Goal: Task Accomplishment & Management: Manage account settings

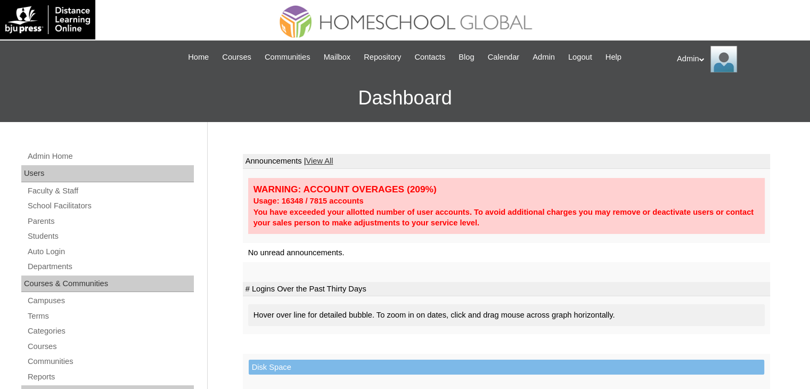
click at [627, 284] on td "# Logins Over the Past Thirty Days" at bounding box center [506, 289] width 527 height 15
click at [53, 232] on link "Students" at bounding box center [110, 235] width 167 height 13
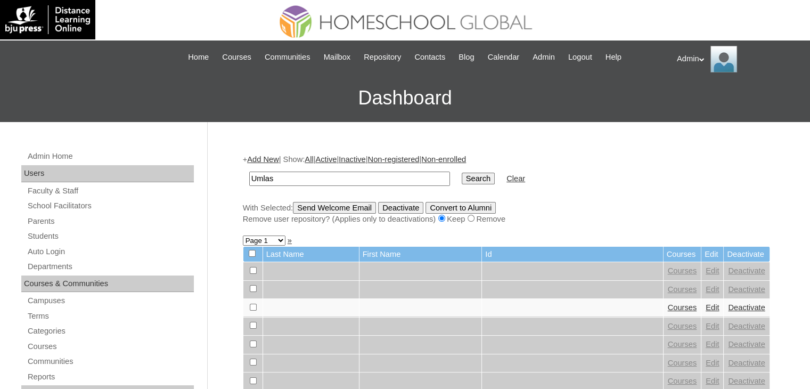
type input "Umlas"
click at [261, 157] on link "Add New" at bounding box center [262, 159] width 31 height 9
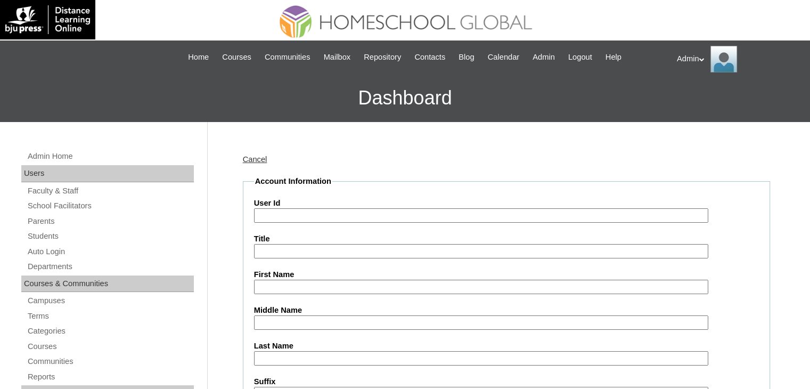
click at [357, 219] on input "User Id" at bounding box center [481, 215] width 454 height 14
paste input "S2025-2504288"
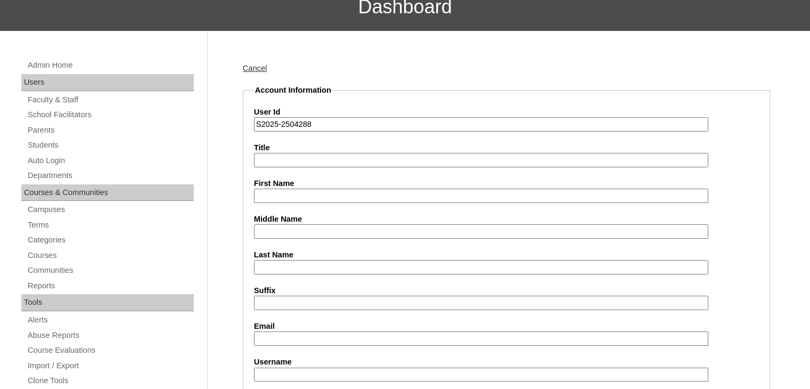
scroll to position [92, 0]
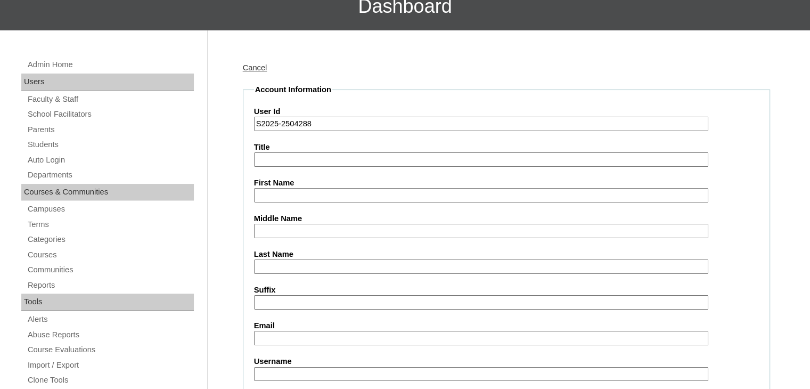
type input "S2025-2504288"
click at [311, 191] on input "First Name" at bounding box center [481, 195] width 454 height 14
paste input "Ashia Kyleigh Umlas"
drag, startPoint x: 343, startPoint y: 193, endPoint x: 308, endPoint y: 193, distance: 34.6
click at [308, 193] on input "Ashia Kyleigh Umlas" at bounding box center [481, 195] width 454 height 14
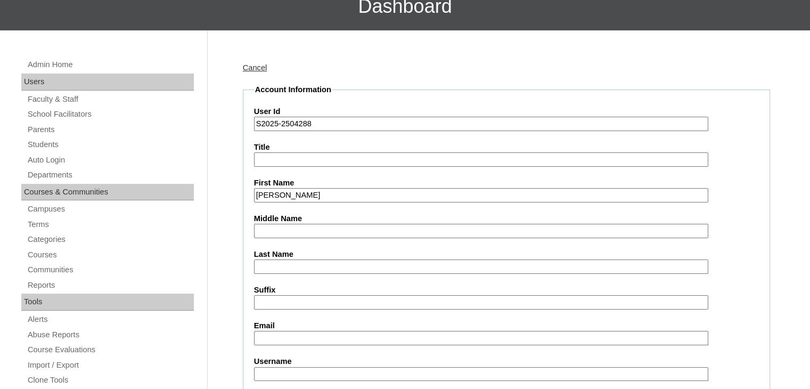
type input "Ashia Kyleigh"
click at [303, 266] on input "Last Name" at bounding box center [481, 266] width 454 height 14
paste input "Umlas"
type input "Umlas"
click at [292, 228] on input "Middle Name" at bounding box center [481, 231] width 454 height 14
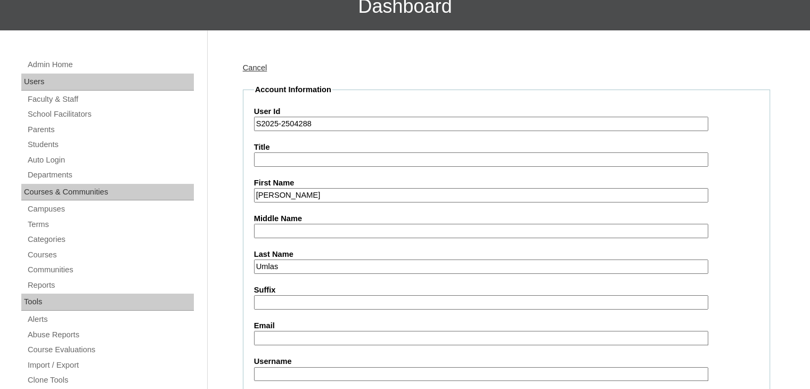
paste input "Garma"
type input "Garma"
click at [305, 337] on input "Email" at bounding box center [481, 338] width 454 height 14
paste input "kamillegarma@yahoo.com"
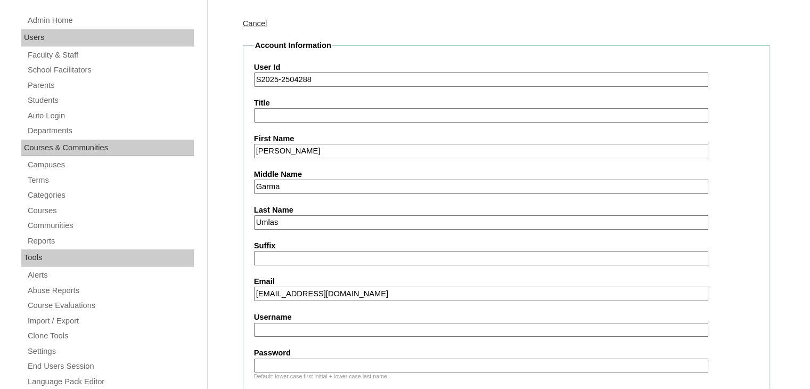
type input "[EMAIL_ADDRESS][DOMAIN_NAME]"
click at [411, 329] on input "Username" at bounding box center [481, 330] width 454 height 14
paste input "ashiakyl.umlas"
type input "ashiakyl.umlas"
click at [351, 358] on input "Password" at bounding box center [481, 365] width 454 height 14
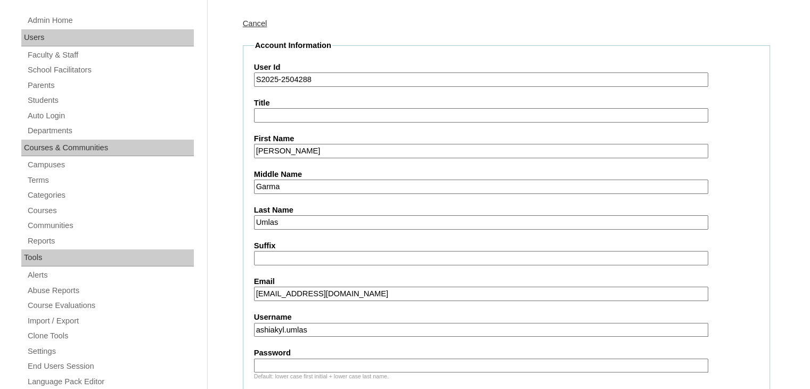
type input "DLOS2025"
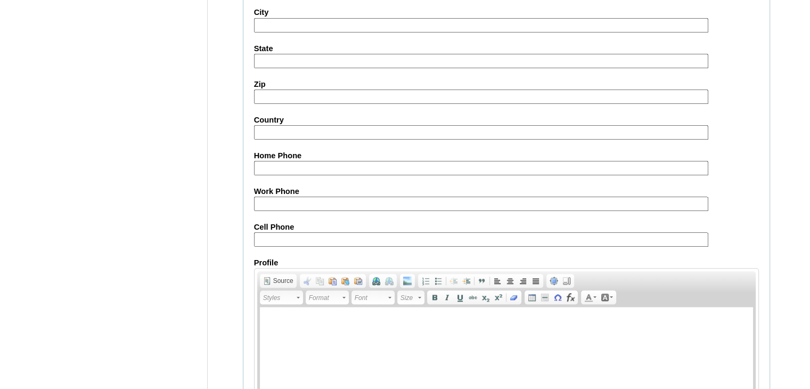
scroll to position [1220, 0]
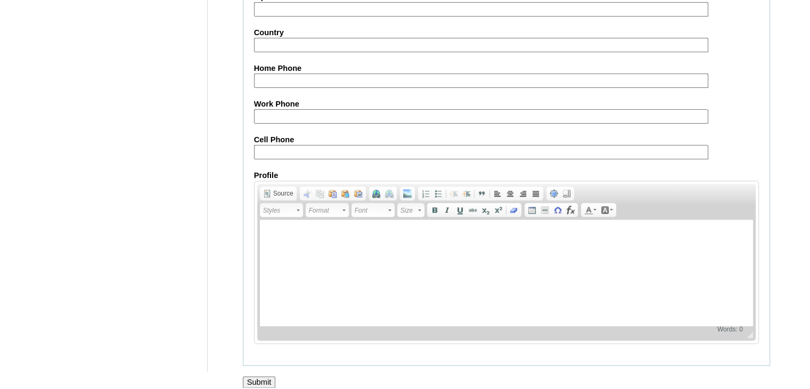
click at [262, 376] on input "Submit" at bounding box center [259, 382] width 33 height 12
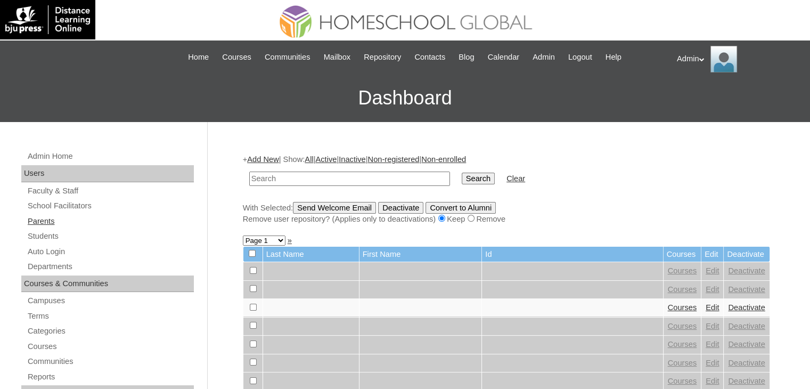
click at [46, 221] on link "Parents" at bounding box center [110, 221] width 167 height 13
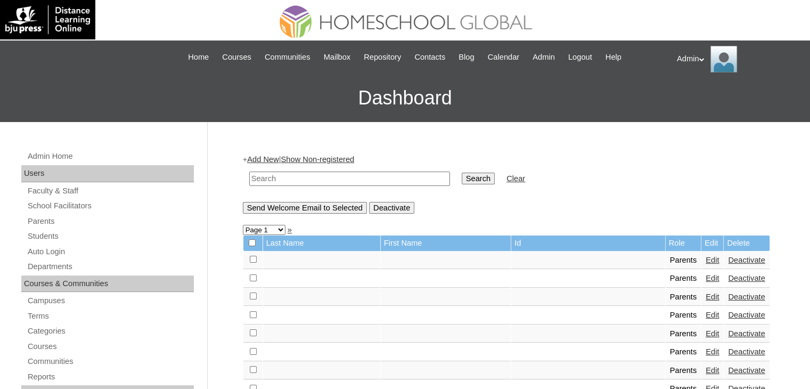
click at [264, 158] on link "Add New" at bounding box center [262, 159] width 31 height 9
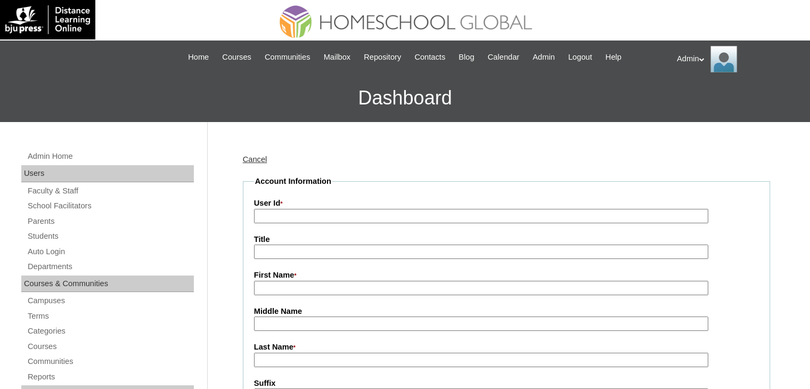
click at [296, 217] on input "User Id *" at bounding box center [481, 216] width 454 height 14
paste input "2025-2504288"
type input "2025-2504288"
click at [314, 293] on input "First Name *" at bounding box center [481, 288] width 454 height 14
paste input "Kamille Anne Garma-Umlas"
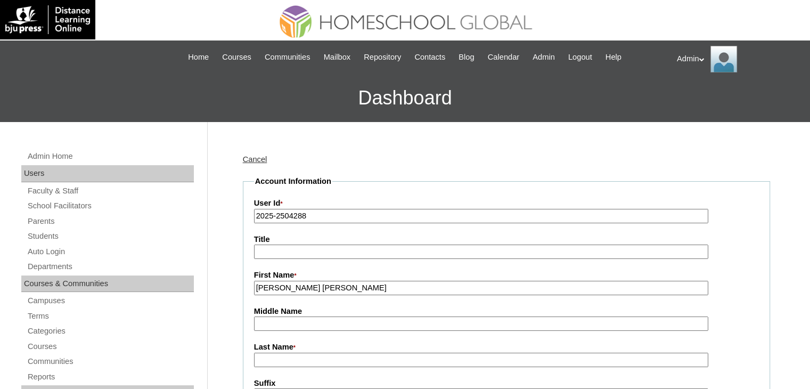
drag, startPoint x: 370, startPoint y: 286, endPoint x: 304, endPoint y: 287, distance: 65.5
click at [304, 287] on input "Kamille Anne Garma-Umlas" at bounding box center [481, 288] width 454 height 14
type input "Kamille Anne"
click at [287, 320] on input "Middle Name" at bounding box center [481, 323] width 454 height 14
paste input "Garma-Umlas"
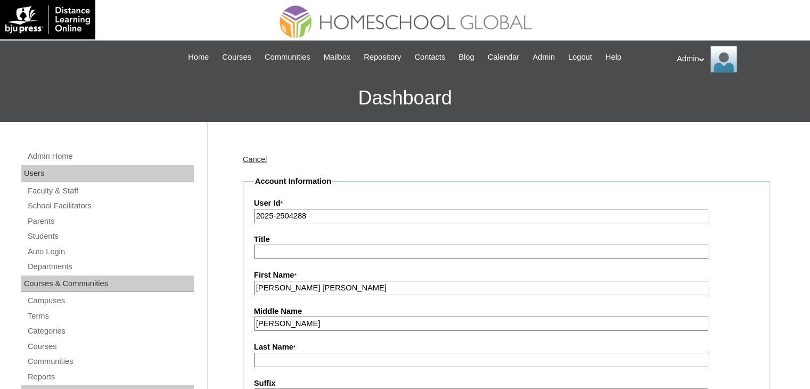
drag, startPoint x: 331, startPoint y: 319, endPoint x: 284, endPoint y: 323, distance: 47.5
click at [284, 323] on input "Garma-Umlas" at bounding box center [481, 323] width 454 height 14
type input "Garma"
click at [273, 363] on input "Last Name *" at bounding box center [481, 359] width 454 height 14
paste input "-Umlas"
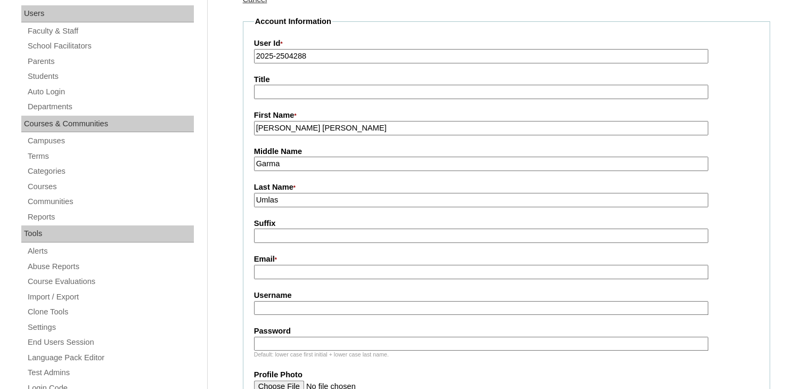
scroll to position [163, 0]
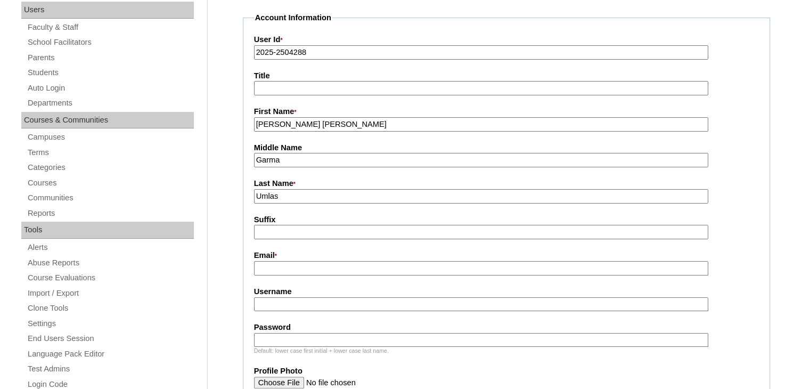
type input "Umlas"
click at [295, 268] on input "Email *" at bounding box center [481, 268] width 454 height 14
paste input "kamillegarma@yahoo.com"
type input "kamillegarma@yahoo.com"
click at [345, 299] on input "Username" at bounding box center [481, 304] width 454 height 14
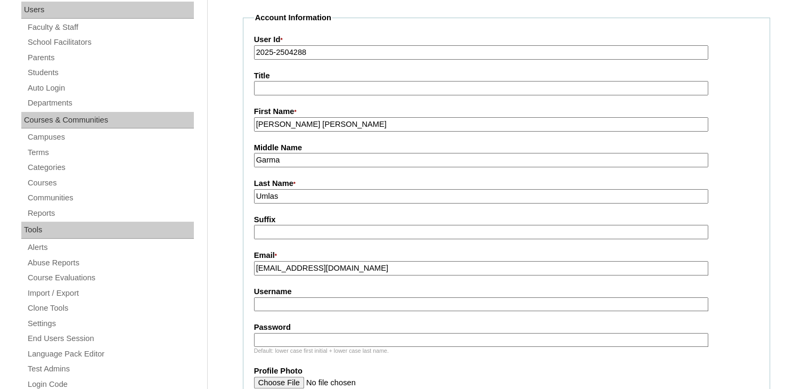
paste input "kamilleann.umlas"
type input "kamilleann.umlas"
click at [345, 333] on input "Password" at bounding box center [481, 340] width 454 height 14
type input "DLOF2025"
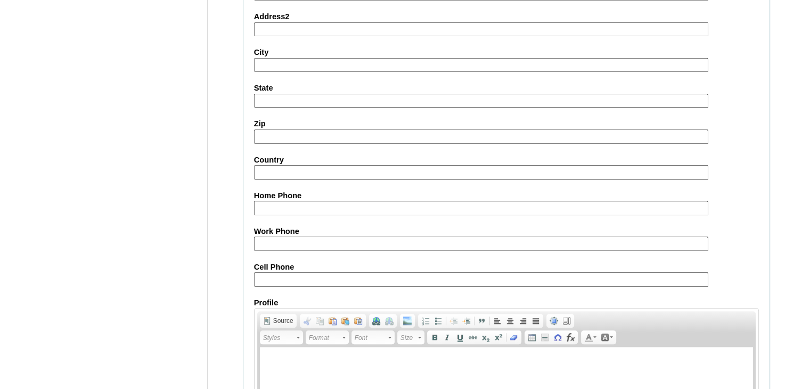
scroll to position [1039, 0]
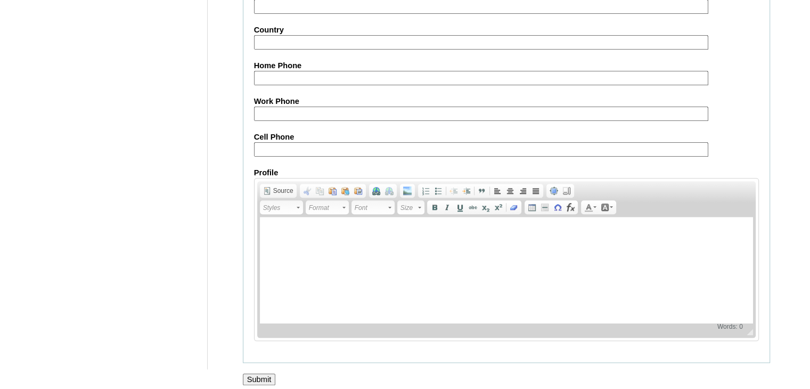
click at [268, 373] on input "Submit" at bounding box center [259, 379] width 33 height 12
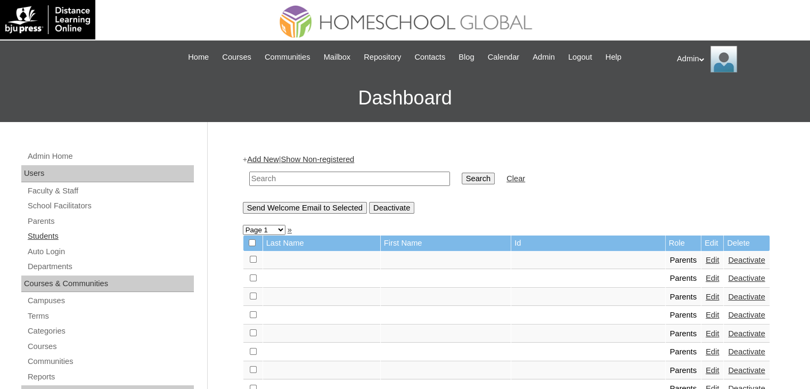
click at [43, 239] on link "Students" at bounding box center [110, 235] width 167 height 13
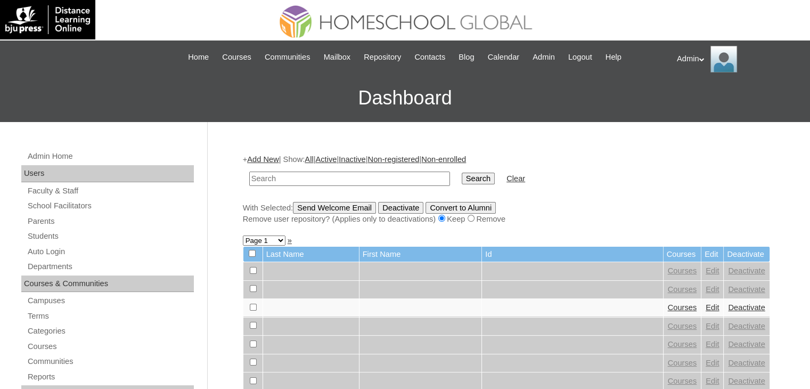
click at [332, 172] on input "text" at bounding box center [349, 178] width 201 height 14
type input "Umlas"
click at [462, 182] on input "Search" at bounding box center [478, 178] width 33 height 12
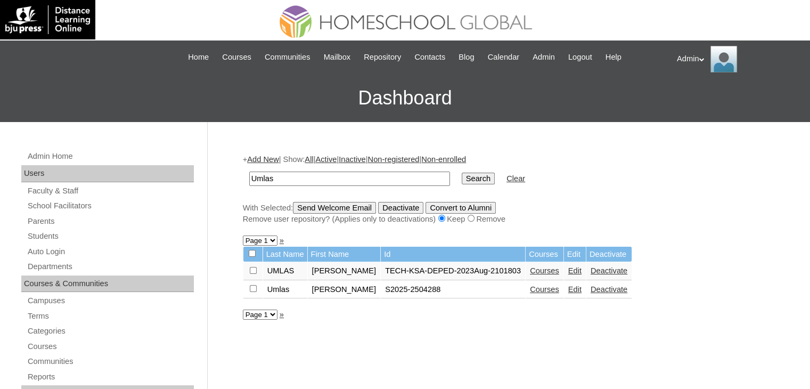
click at [575, 292] on link "Edit" at bounding box center [574, 289] width 13 height 9
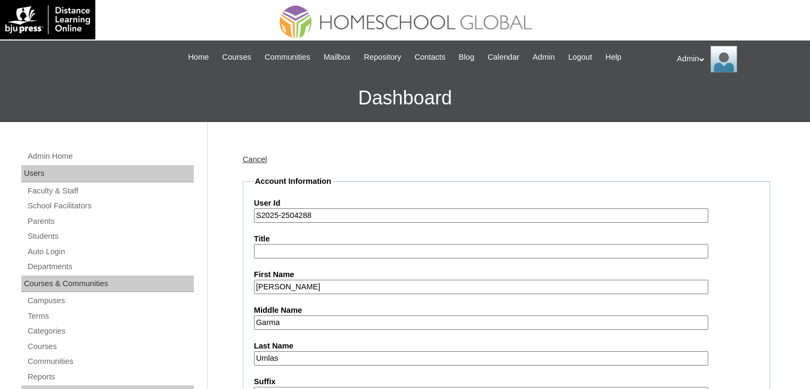
click at [259, 161] on link "Cancel" at bounding box center [255, 159] width 24 height 9
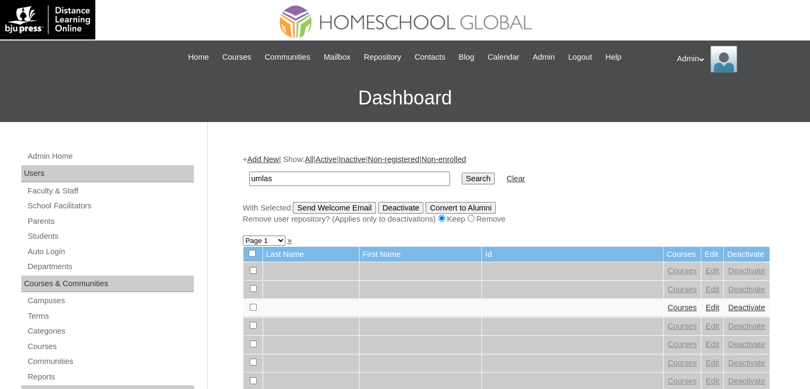
type input "umlas"
click at [462, 182] on input "Search" at bounding box center [478, 178] width 33 height 12
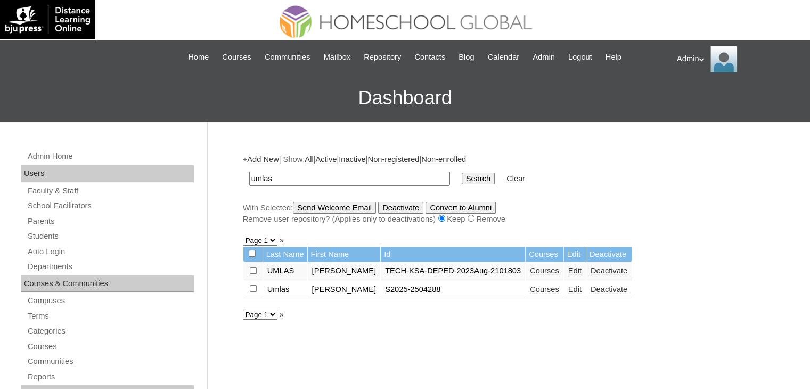
click at [573, 272] on link "Edit" at bounding box center [574, 270] width 13 height 9
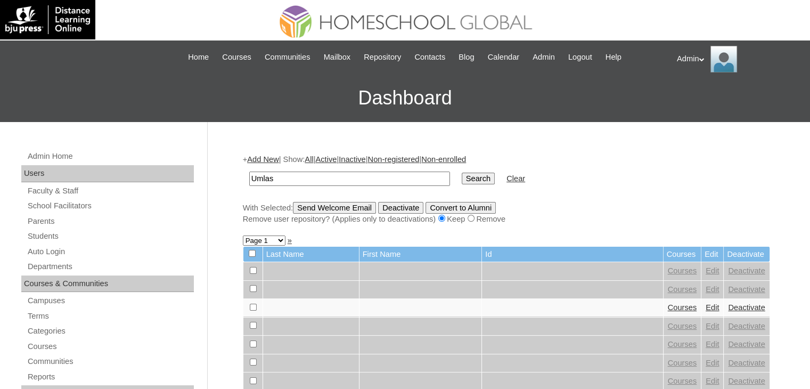
type input "Umlas"
click at [462, 172] on input "Search" at bounding box center [478, 178] width 33 height 12
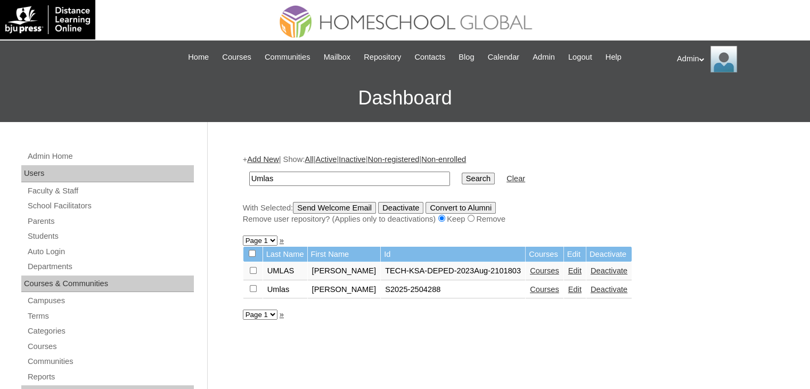
click at [571, 291] on link "Edit" at bounding box center [574, 289] width 13 height 9
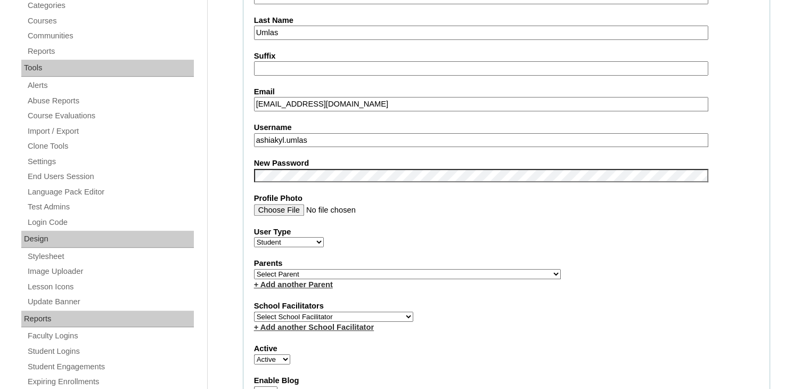
scroll to position [351, 0]
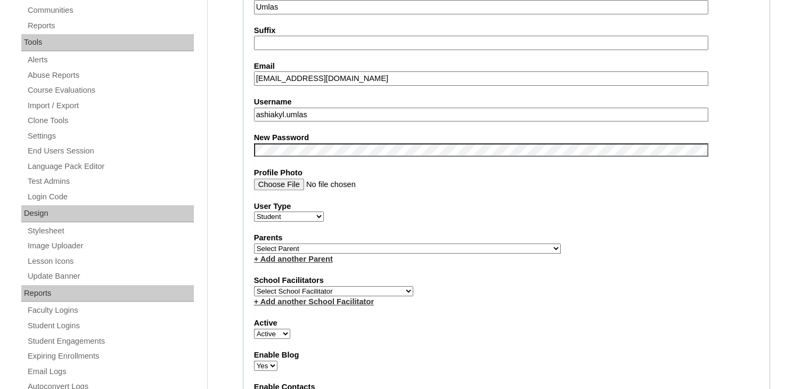
click at [326, 245] on select "Select Parent , , , , , , , , , , , , , , , , , , , , , , , , , , , , , , , , ,…" at bounding box center [407, 248] width 307 height 10
select select "29840"
click at [254, 243] on select "Select Parent , , , , , , , , , , , , , , , , , , , , , , , , , , , , , , , , ,…" at bounding box center [407, 248] width 307 height 10
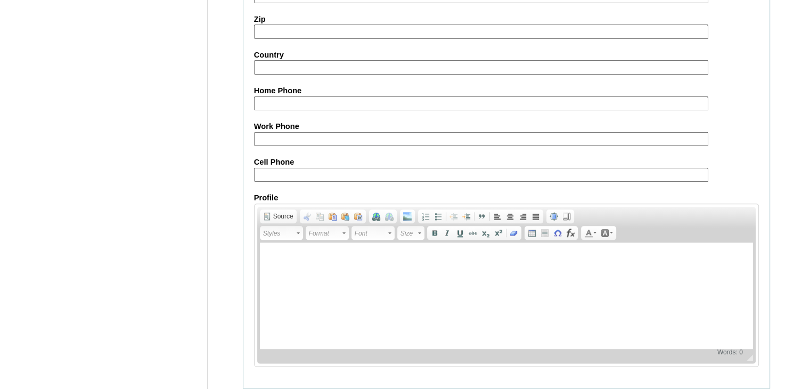
scroll to position [1212, 0]
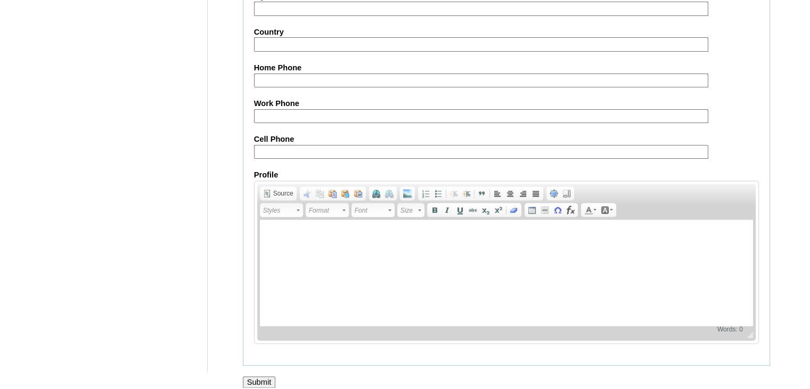
click at [266, 376] on input "Submit" at bounding box center [259, 382] width 33 height 12
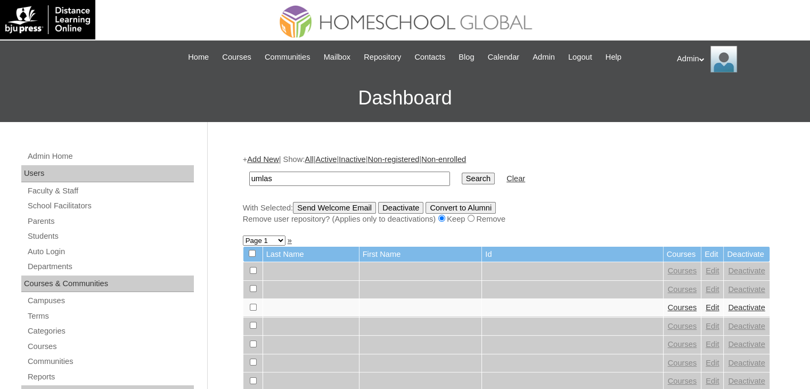
type input "umlas"
click at [462, 175] on input "Search" at bounding box center [478, 178] width 33 height 12
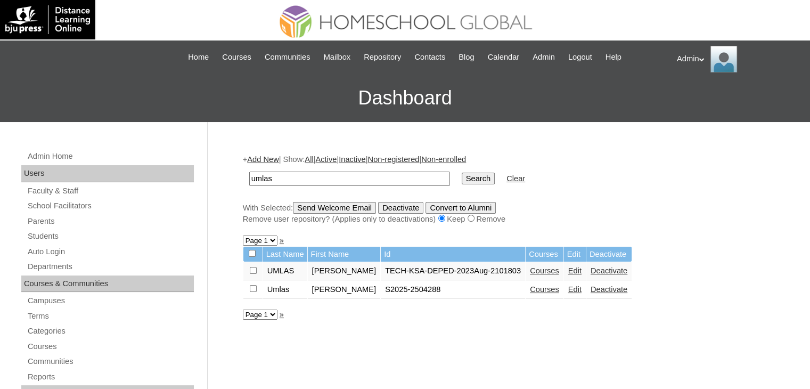
click at [573, 269] on link "Edit" at bounding box center [574, 270] width 13 height 9
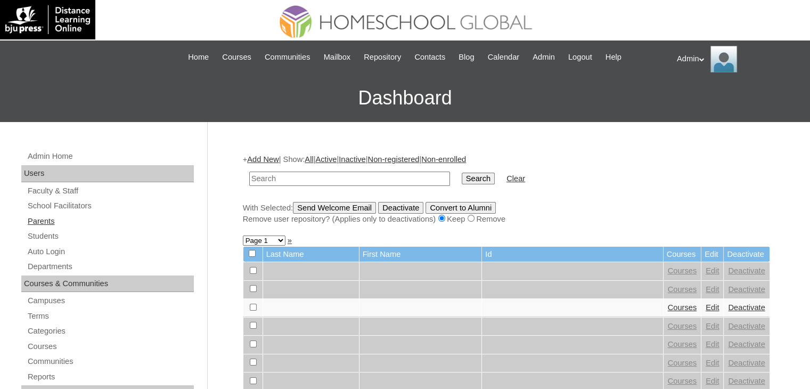
click at [47, 219] on link "Parents" at bounding box center [110, 221] width 167 height 13
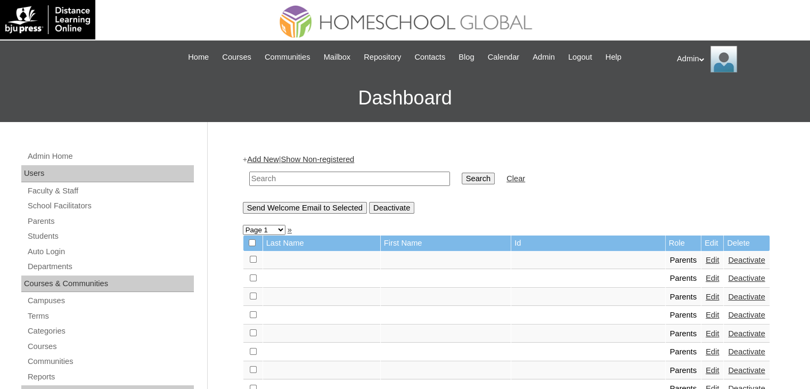
drag, startPoint x: 0, startPoint y: 0, endPoint x: 277, endPoint y: 180, distance: 330.4
click at [277, 180] on input "text" at bounding box center [349, 178] width 201 height 14
type input "i"
type input "umlas"
click at [462, 177] on input "Search" at bounding box center [478, 178] width 33 height 12
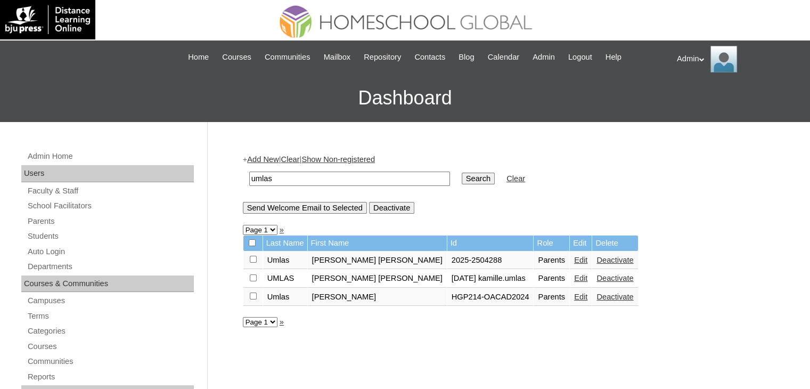
click at [570, 277] on td "Edit" at bounding box center [581, 278] width 22 height 18
click at [574, 277] on link "Edit" at bounding box center [580, 278] width 13 height 9
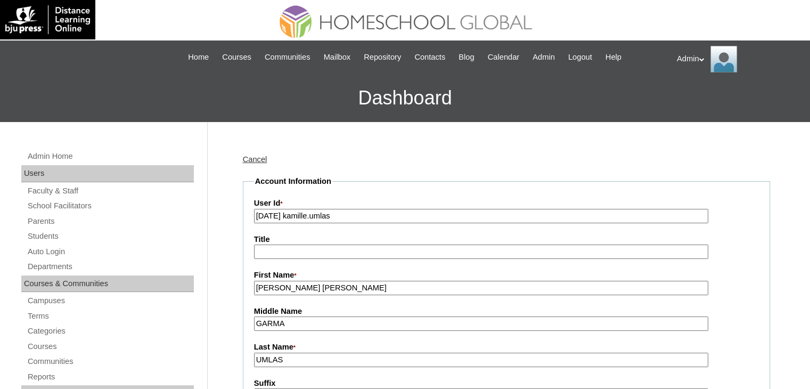
click at [296, 214] on input "29aug2023 kamille.umlas" at bounding box center [481, 216] width 454 height 14
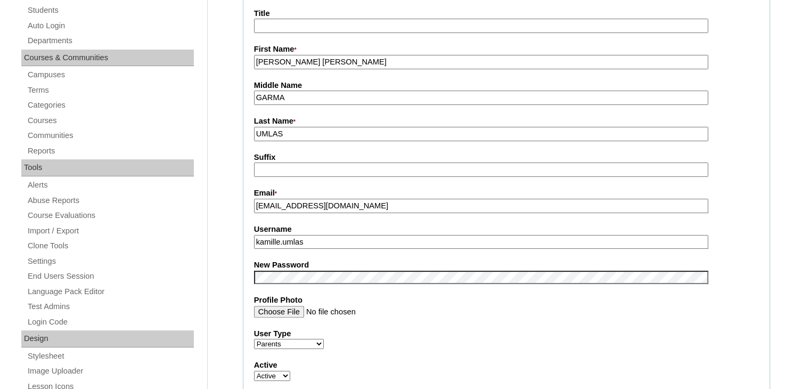
scroll to position [227, 0]
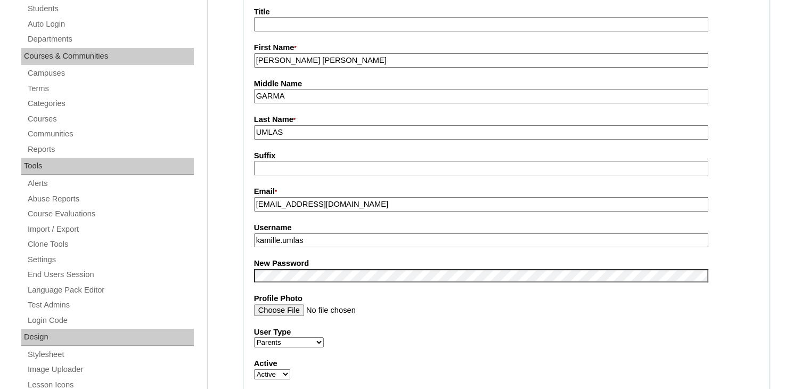
type input "29aug2025 kamille.umlas"
click at [509, 295] on label "Profile Photo" at bounding box center [506, 298] width 505 height 11
click at [509, 304] on input "Profile Photo" at bounding box center [481, 310] width 454 height 12
drag, startPoint x: 509, startPoint y: 295, endPoint x: 320, endPoint y: 233, distance: 199.0
click at [320, 233] on input "kamille.umlas" at bounding box center [481, 240] width 454 height 14
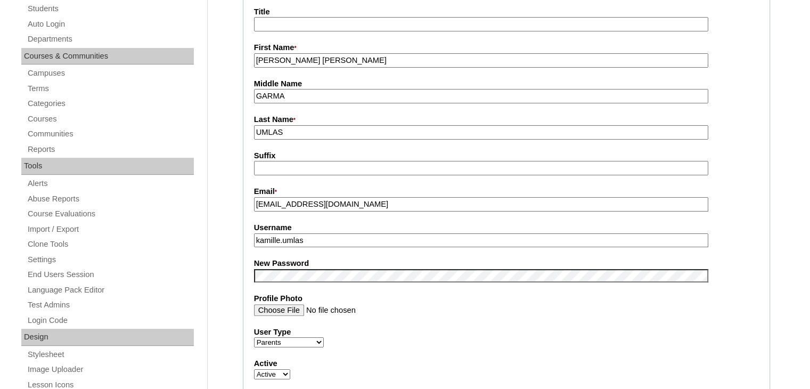
click at [320, 233] on input "kamille.umlas" at bounding box center [481, 240] width 454 height 14
paste input "ann"
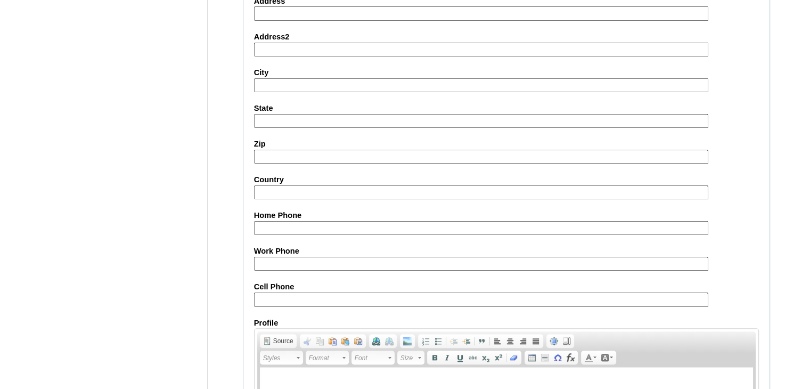
scroll to position [1000, 0]
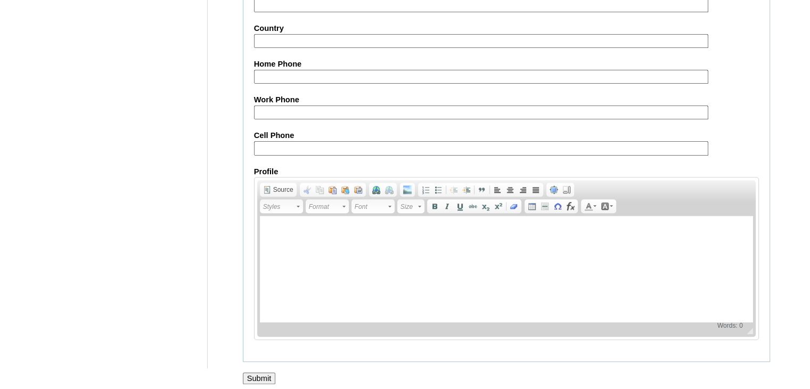
type input "kamilleann.umlas"
click at [250, 375] on input "Submit" at bounding box center [259, 378] width 33 height 12
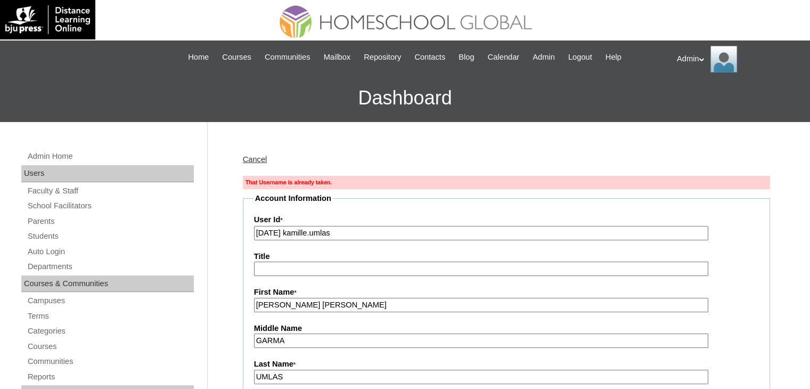
click at [260, 157] on link "Cancel" at bounding box center [255, 159] width 24 height 9
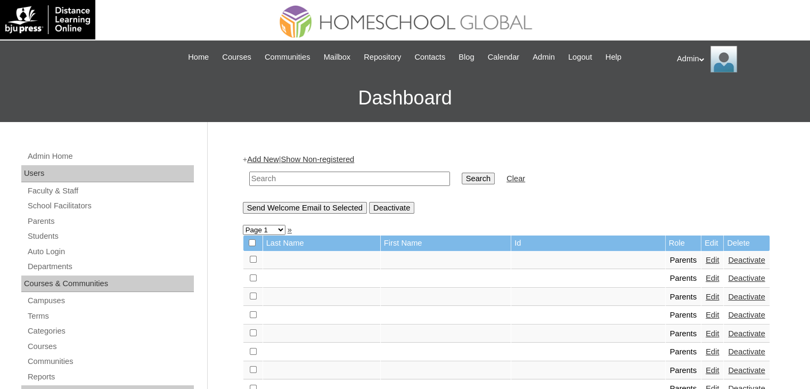
click at [278, 174] on input "text" at bounding box center [349, 178] width 201 height 14
type input "umlas"
click at [462, 180] on input "Search" at bounding box center [478, 178] width 33 height 12
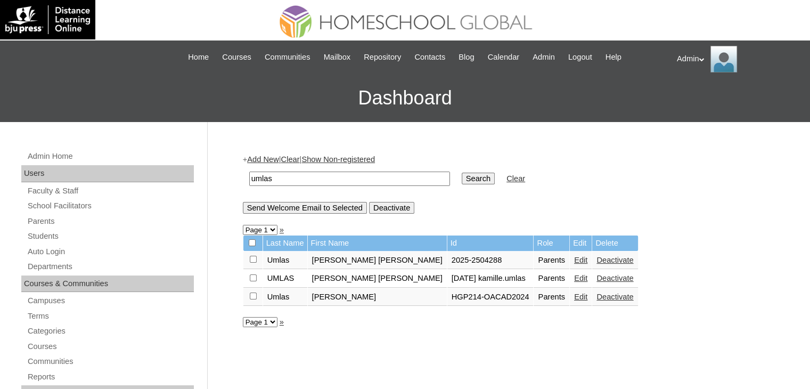
click at [596, 258] on link "Deactivate" at bounding box center [614, 260] width 37 height 9
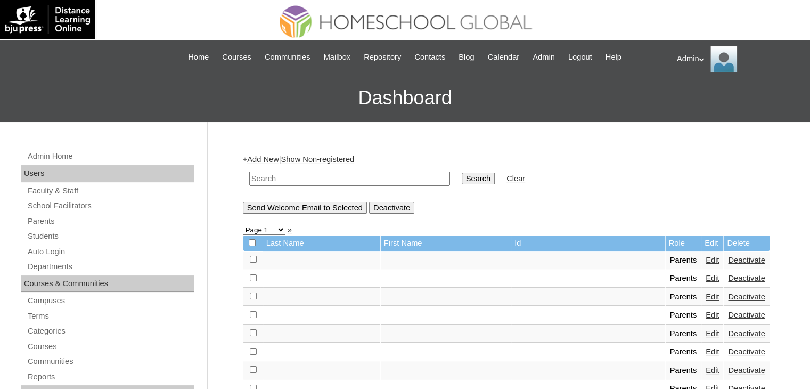
click at [381, 183] on input "text" at bounding box center [349, 178] width 201 height 14
type input "umlas"
click at [462, 178] on input "Search" at bounding box center [478, 178] width 33 height 12
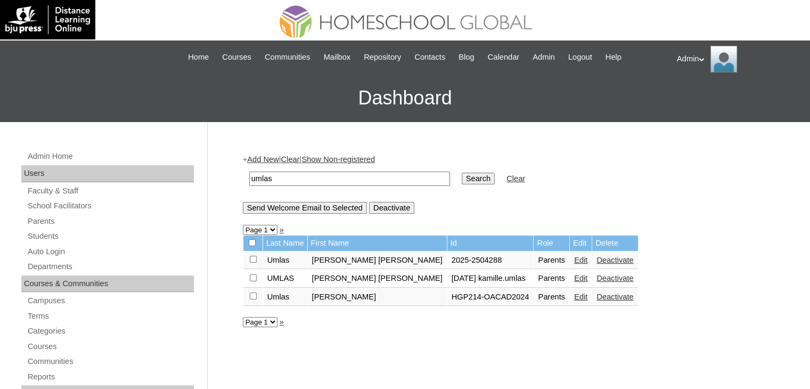
click at [574, 275] on link "Edit" at bounding box center [580, 278] width 13 height 9
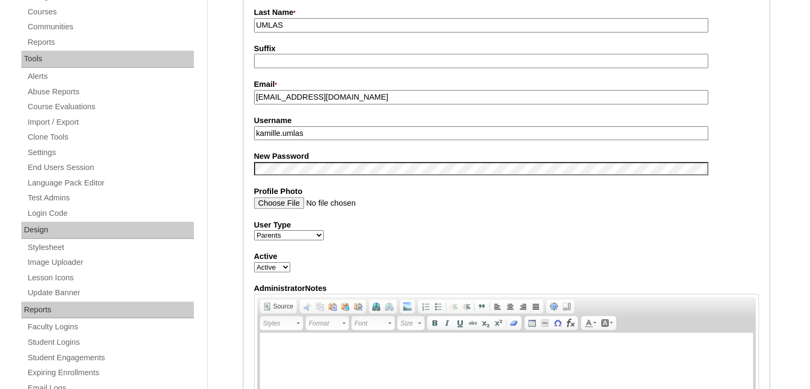
scroll to position [334, 0]
click at [330, 130] on input "kamille.umlas" at bounding box center [481, 134] width 454 height 14
paste input "[PERSON_NAME]"
type input "kamilleann.umlas"
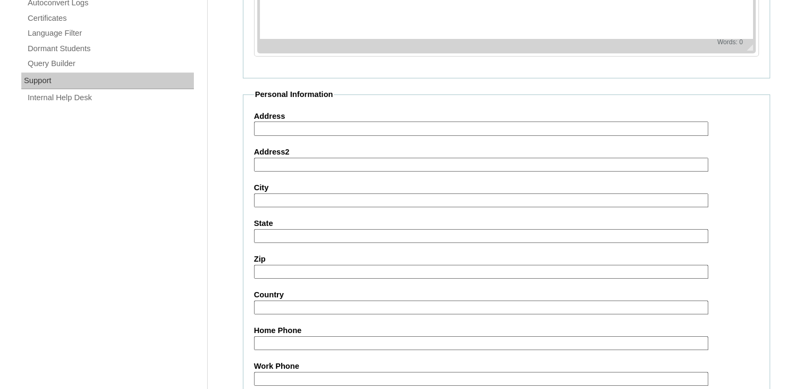
scroll to position [1000, 0]
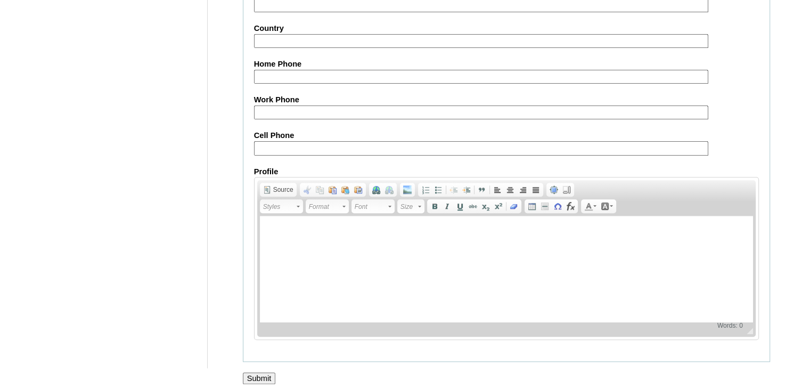
click at [267, 373] on input "Submit" at bounding box center [259, 378] width 33 height 12
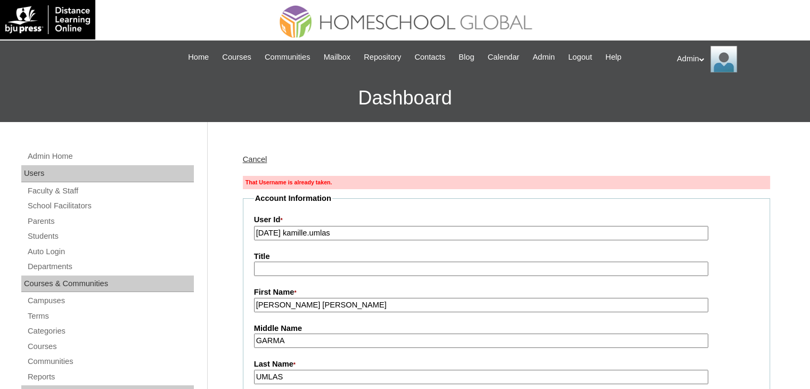
click at [258, 158] on link "Cancel" at bounding box center [255, 159] width 24 height 9
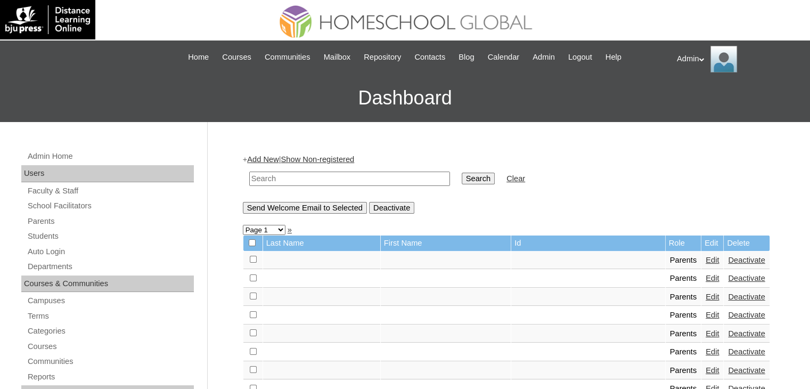
click at [275, 175] on input "text" at bounding box center [349, 178] width 201 height 14
type input "umlas"
click at [462, 177] on input "Search" at bounding box center [478, 178] width 33 height 12
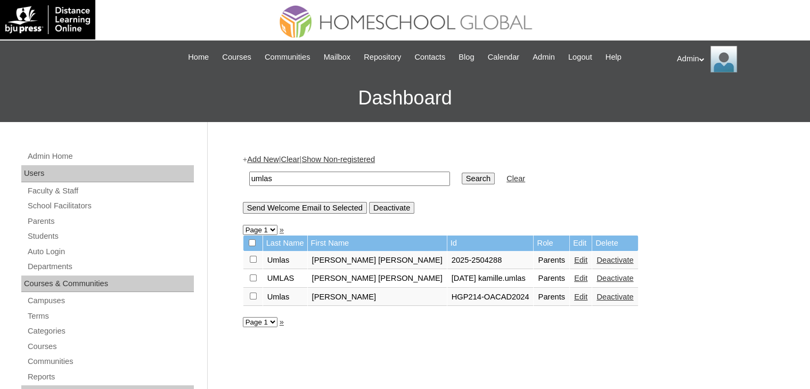
click at [574, 260] on link "Edit" at bounding box center [580, 260] width 13 height 9
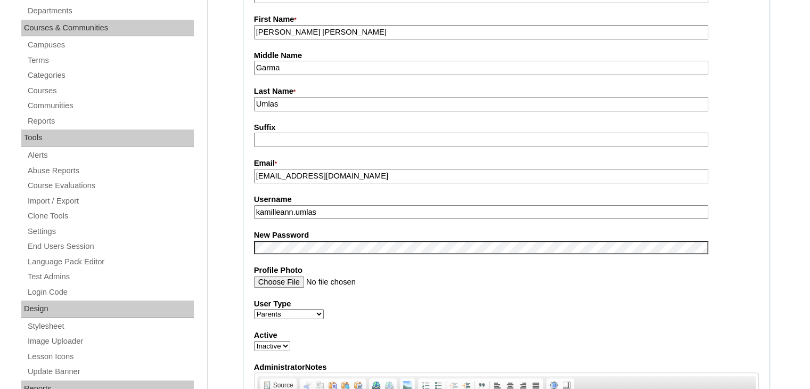
scroll to position [302, 0]
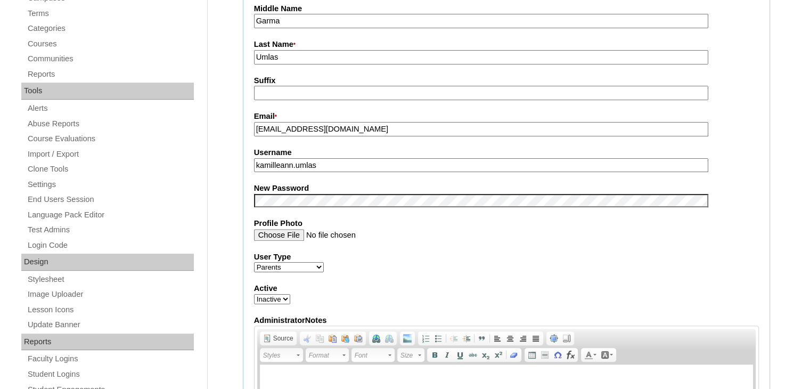
click at [609, 234] on input "Profile Photo" at bounding box center [481, 235] width 454 height 12
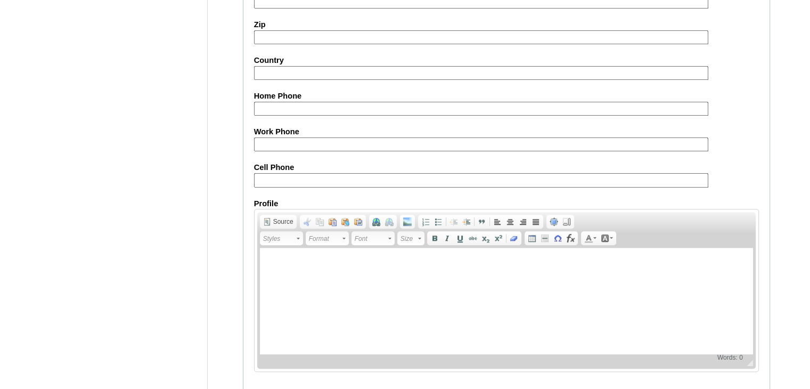
scroll to position [1000, 0]
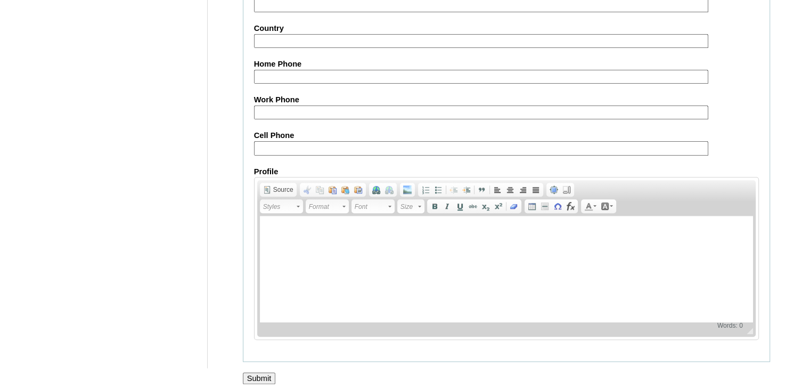
click at [256, 372] on input "Submit" at bounding box center [259, 378] width 33 height 12
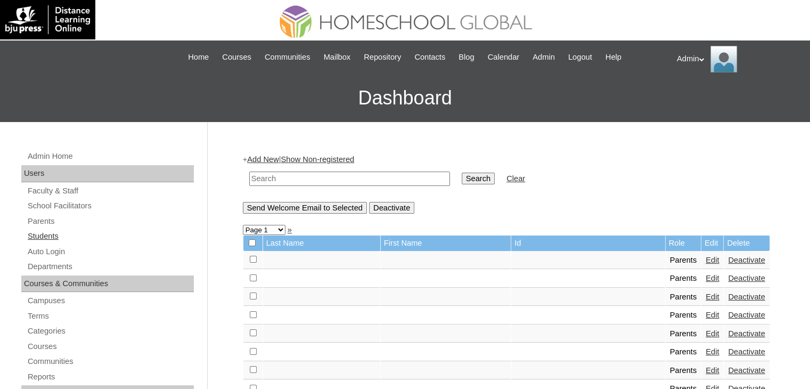
click at [45, 236] on link "Students" at bounding box center [110, 235] width 167 height 13
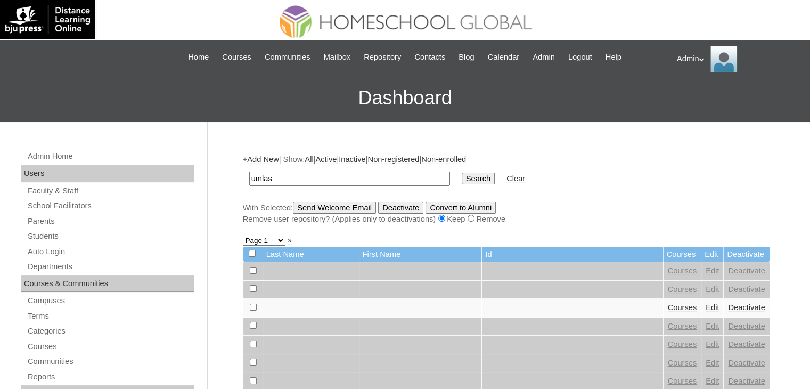
type input "umlas"
click at [462, 183] on input "Search" at bounding box center [478, 178] width 33 height 12
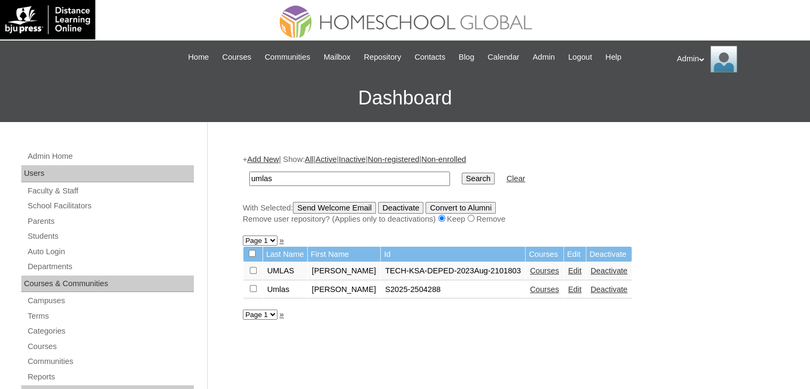
click at [579, 290] on link "Edit" at bounding box center [574, 289] width 13 height 9
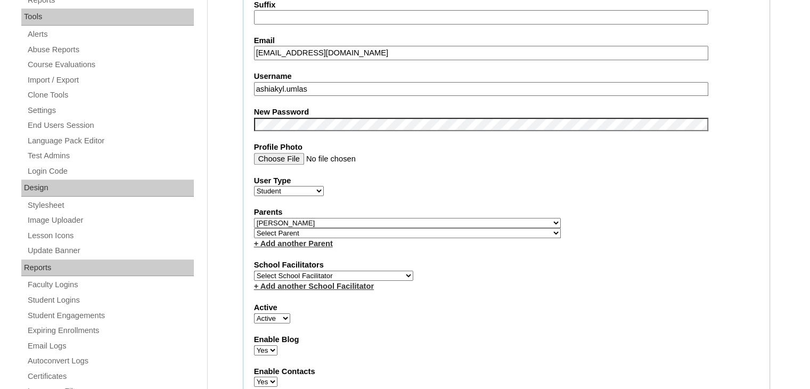
scroll to position [377, 0]
click at [384, 217] on select "Select Parent , , , , , , , , , , , , , , , , , , , , , , , , , , , , , , , , ,…" at bounding box center [407, 222] width 307 height 10
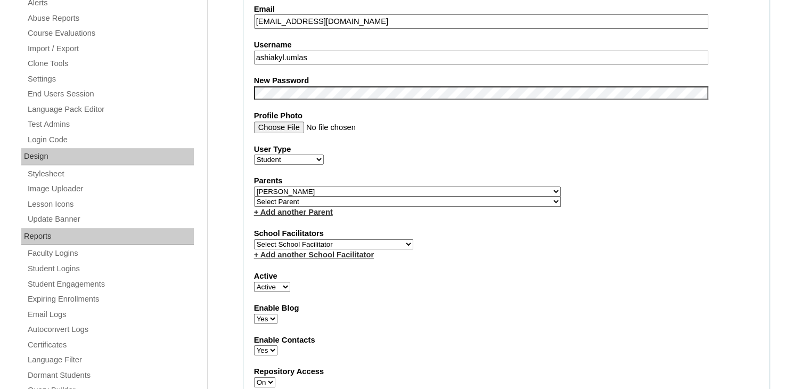
scroll to position [408, 0]
click at [434, 187] on select "Select Parent , , , , , , , , , , , , , , , , , , , , , , , , , , , , , , , , ,…" at bounding box center [407, 191] width 307 height 10
select select "43455"
click at [254, 186] on select "Select Parent , , , , , , , , , , , , , , , , , , , , , , , , , , , , , , , , ,…" at bounding box center [407, 191] width 307 height 10
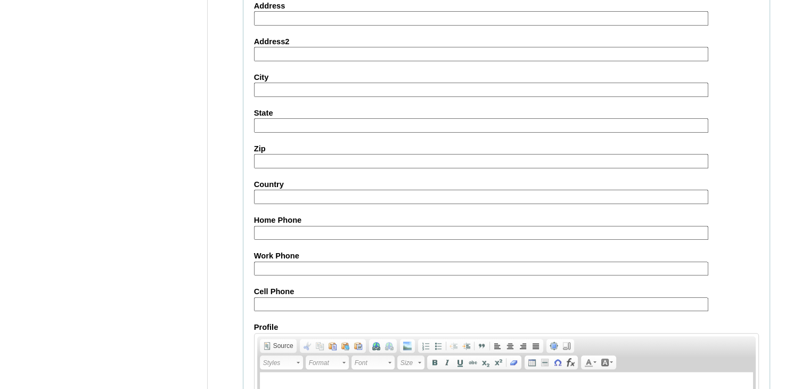
scroll to position [1222, 0]
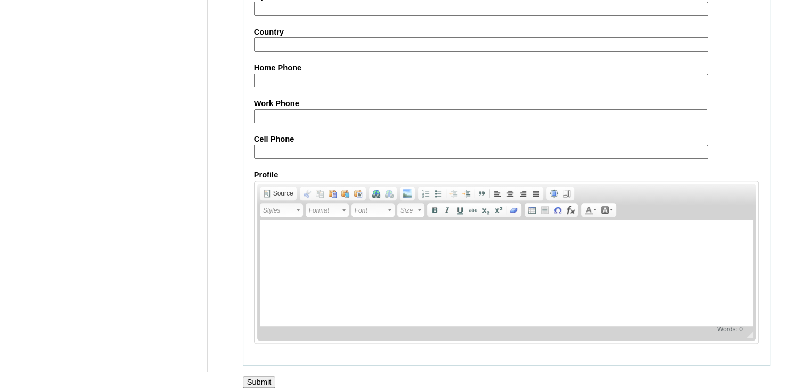
click at [258, 376] on input "Submit" at bounding box center [259, 382] width 33 height 12
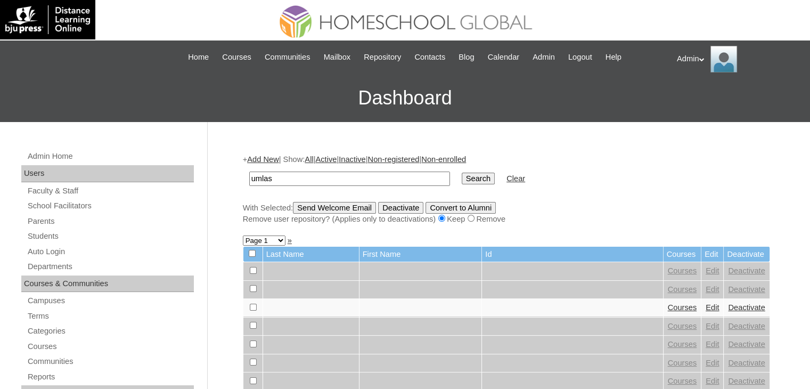
type input "umlas"
click at [462, 182] on input "Search" at bounding box center [478, 178] width 33 height 12
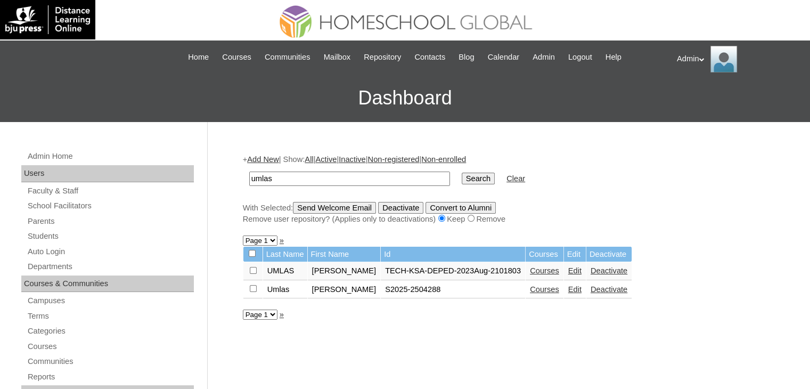
click at [539, 289] on link "Courses" at bounding box center [544, 289] width 29 height 9
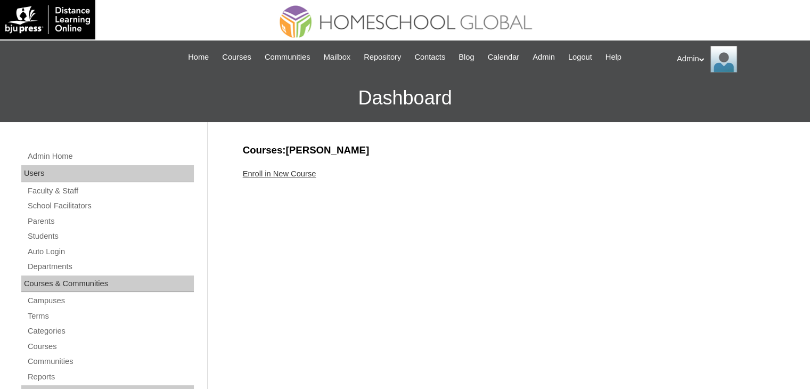
click at [300, 176] on link "Enroll in New Course" at bounding box center [279, 173] width 73 height 9
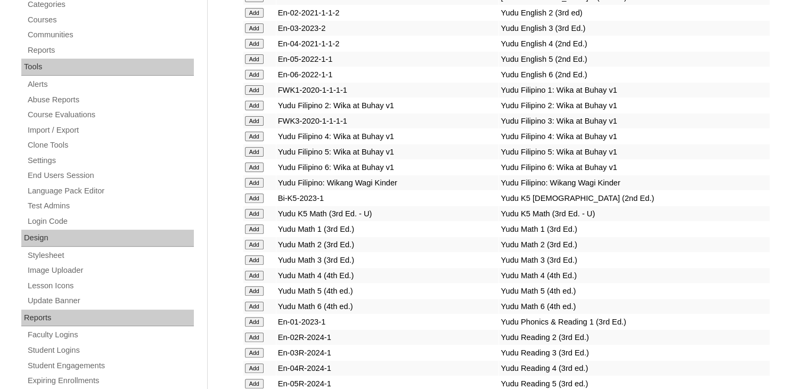
scroll to position [3656, 0]
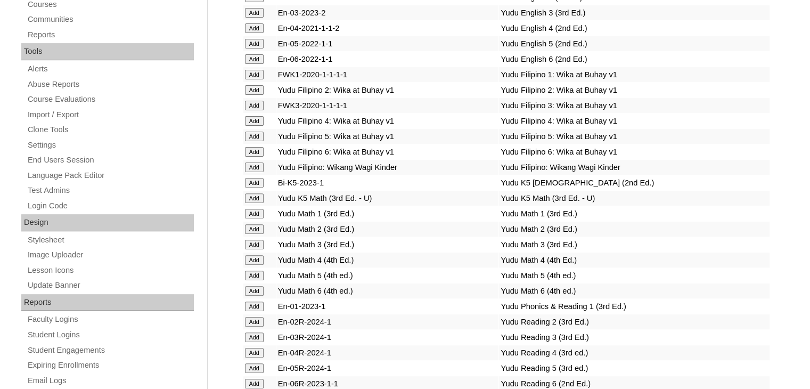
scroll to position [3672, 0]
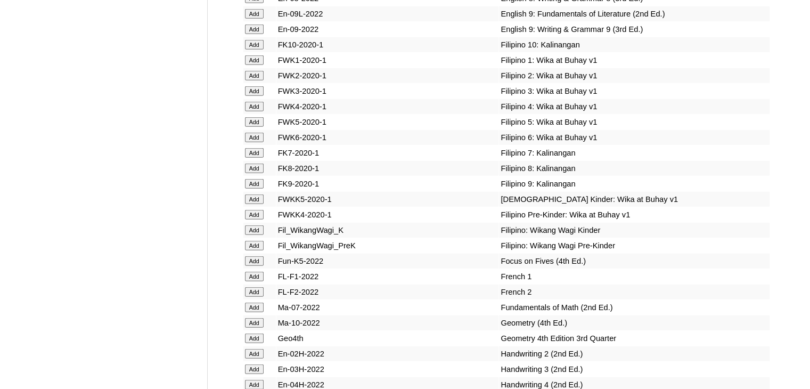
scroll to position [3365, 0]
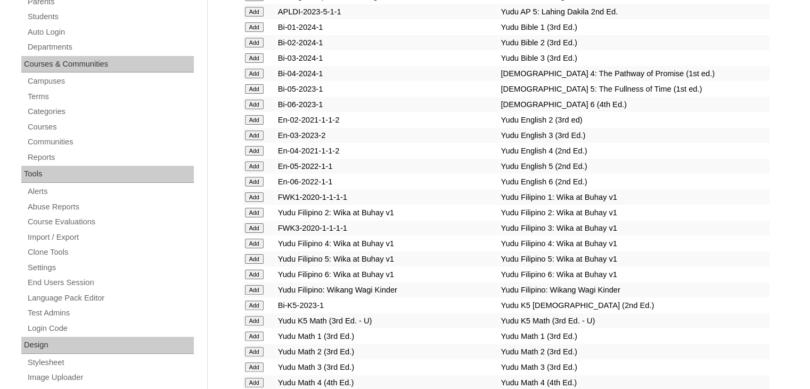
scroll to position [3334, 0]
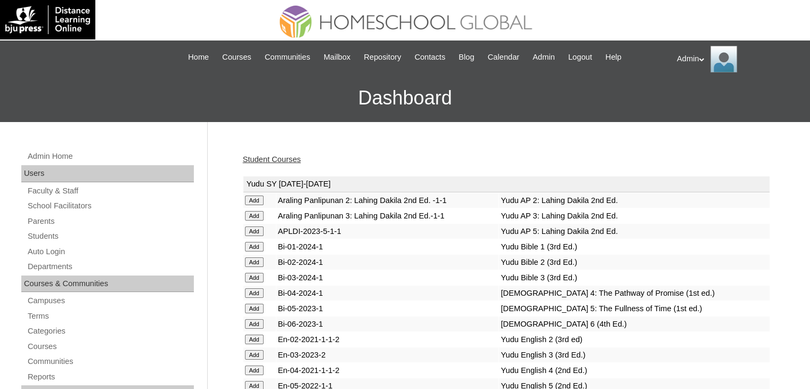
click at [285, 158] on link "Student Courses" at bounding box center [272, 159] width 58 height 9
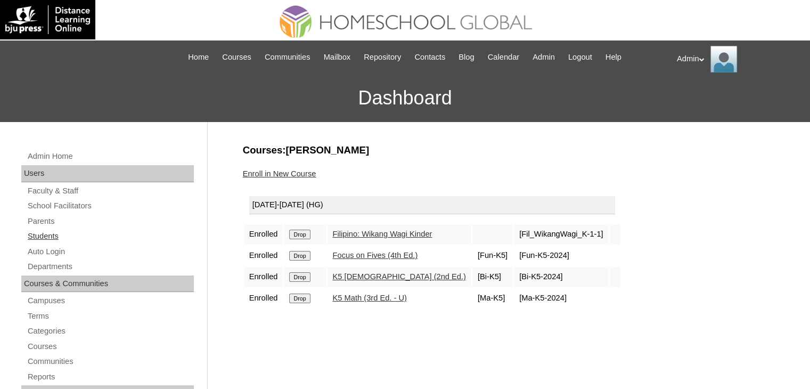
click at [43, 233] on link "Students" at bounding box center [110, 235] width 167 height 13
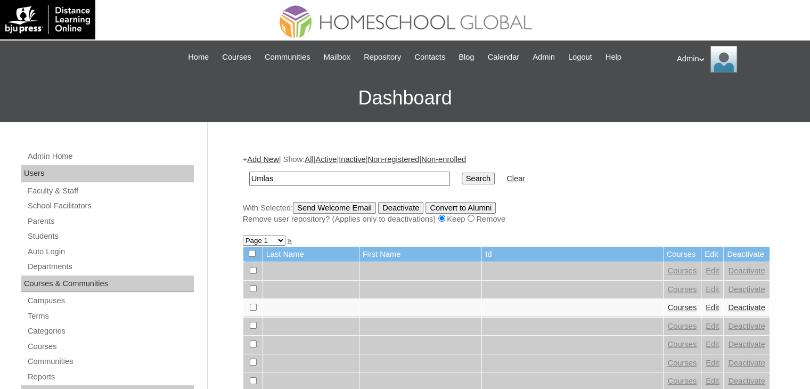
type input "Umlas"
click at [462, 176] on input "Search" at bounding box center [478, 178] width 33 height 12
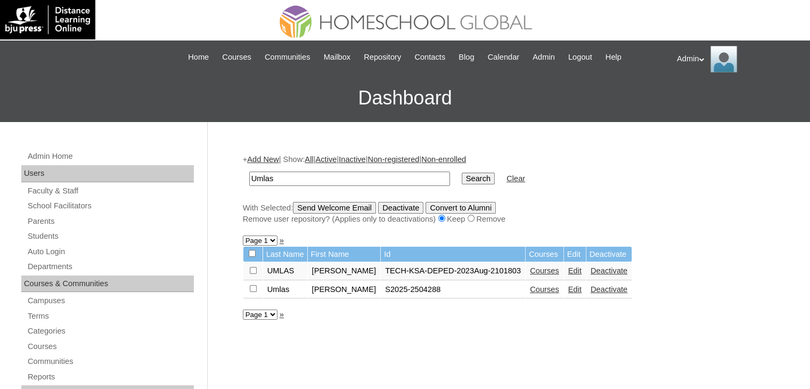
click at [572, 273] on link "Edit" at bounding box center [574, 270] width 13 height 9
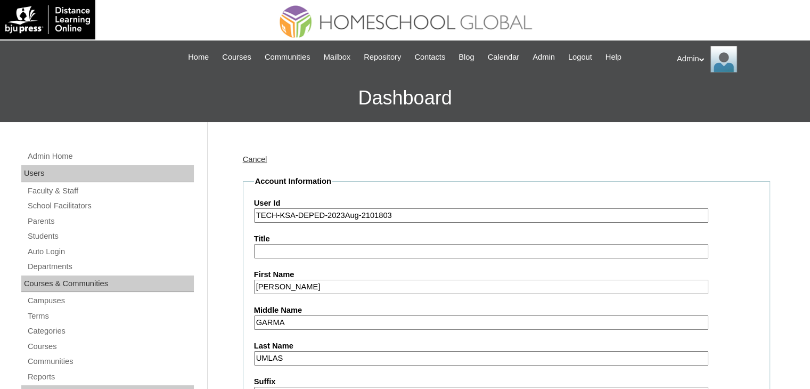
drag, startPoint x: 417, startPoint y: 215, endPoint x: 241, endPoint y: 223, distance: 176.4
paste input "S2025"
type input "S2025-2101803"
click at [327, 282] on input "ALEXANDER KYLE" at bounding box center [481, 286] width 454 height 14
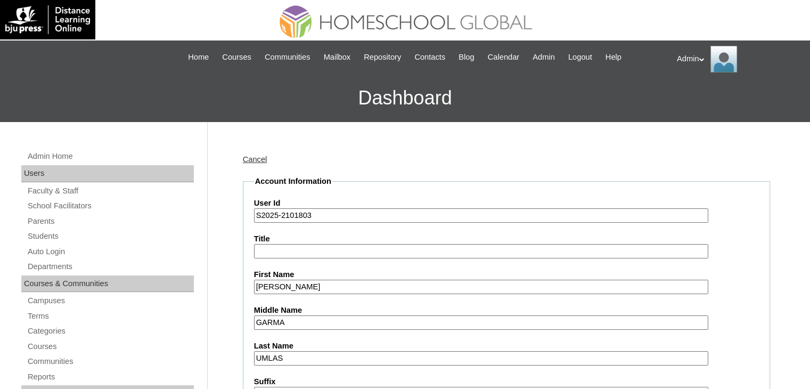
drag, startPoint x: 327, startPoint y: 281, endPoint x: 240, endPoint y: 277, distance: 87.9
type input "Alexander Kyle"
click at [320, 324] on input "GARMA" at bounding box center [481, 322] width 454 height 14
type input "Garma"
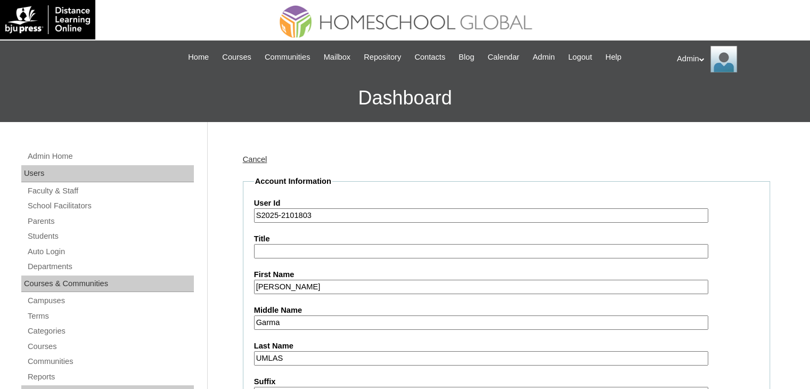
click at [299, 355] on input "UMLAS" at bounding box center [481, 358] width 454 height 14
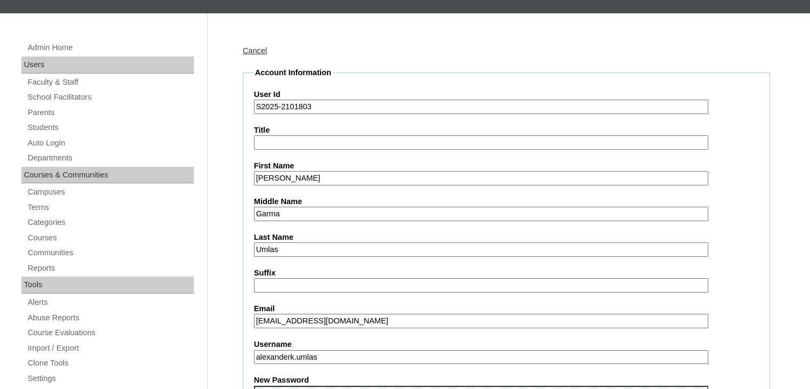
type input "Umlas"
click at [360, 356] on input "alexanderk.umlas" at bounding box center [481, 357] width 454 height 14
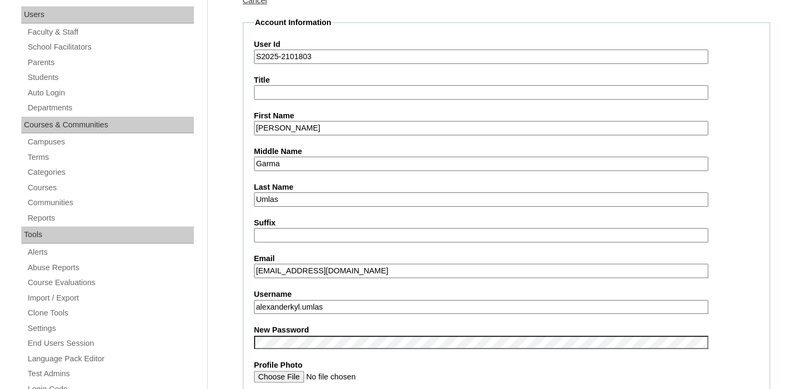
scroll to position [160, 0]
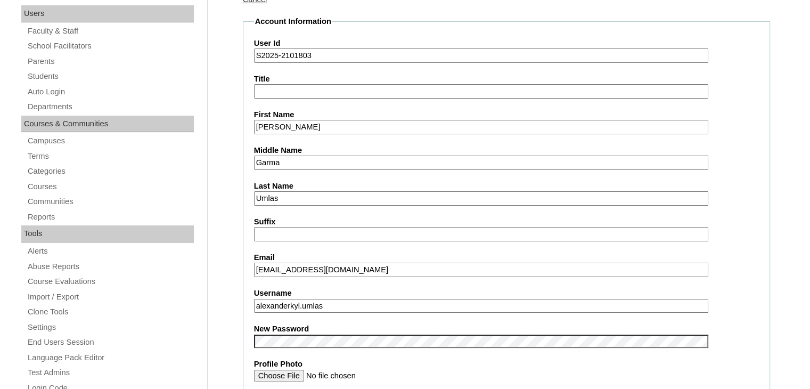
type input "alexanderkyl.umlas"
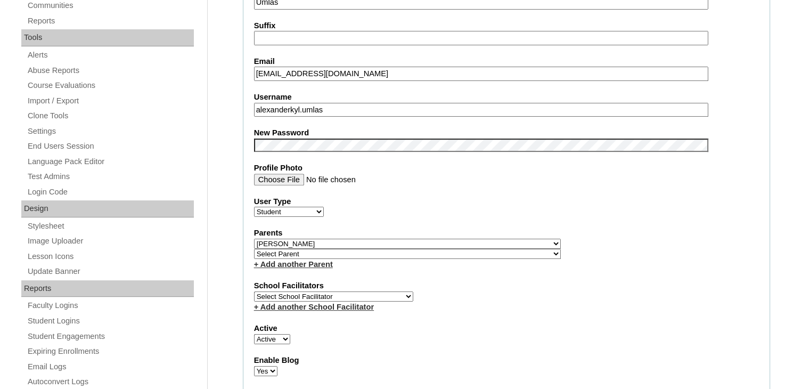
scroll to position [358, 0]
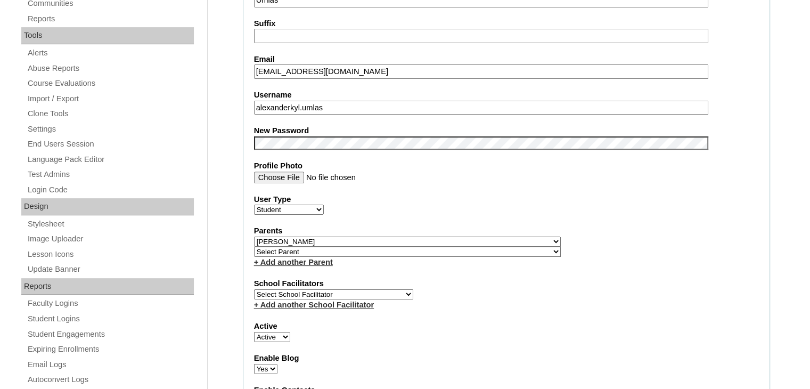
click at [390, 239] on select "Select Parent , , , , , , , , , , , , , , , , , , , , , , , , , , , , , , , , ,…" at bounding box center [407, 241] width 307 height 10
click at [254, 236] on select "Select Parent , , , , , , , , , , , , , , , , , , , , , , , , , , , , , , , , ,…" at bounding box center [407, 241] width 307 height 10
click at [376, 237] on select "Select Parent , , , , , , , , , , , , , , , , , , , , , , , , , , , , , , , , ,…" at bounding box center [407, 241] width 307 height 10
select select "43455"
click at [254, 236] on select "Select Parent , , , , , , , , , , , , , , , , , , , , , , , , , , , , , , , , ,…" at bounding box center [407, 241] width 307 height 10
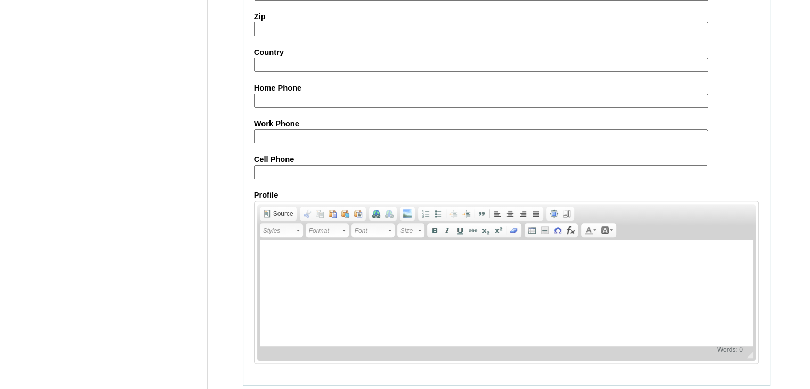
scroll to position [1222, 0]
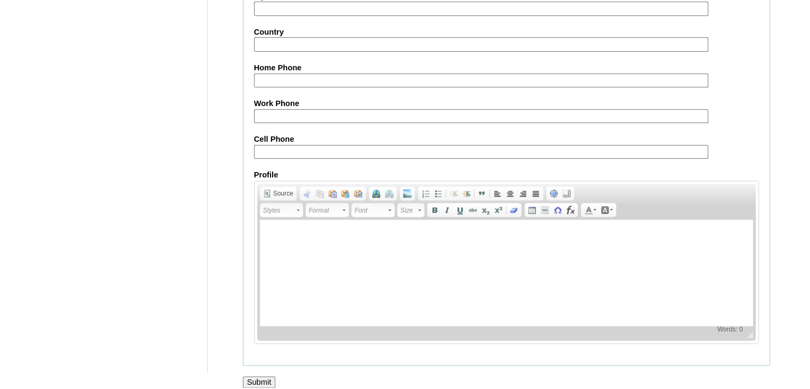
click at [272, 376] on input "Submit" at bounding box center [259, 382] width 33 height 12
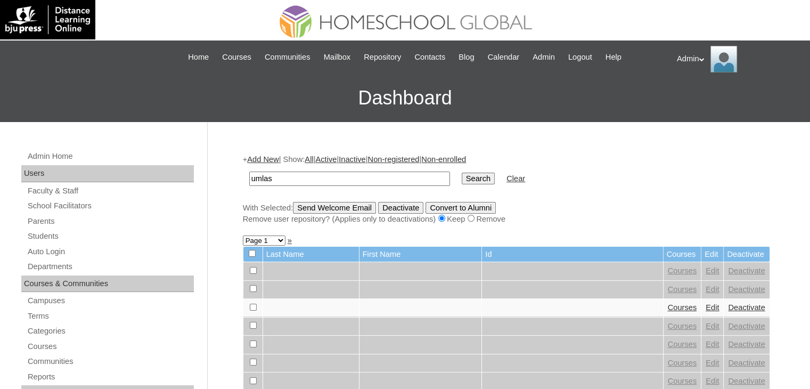
type input "umlas"
click at [462, 182] on input "Search" at bounding box center [478, 178] width 33 height 12
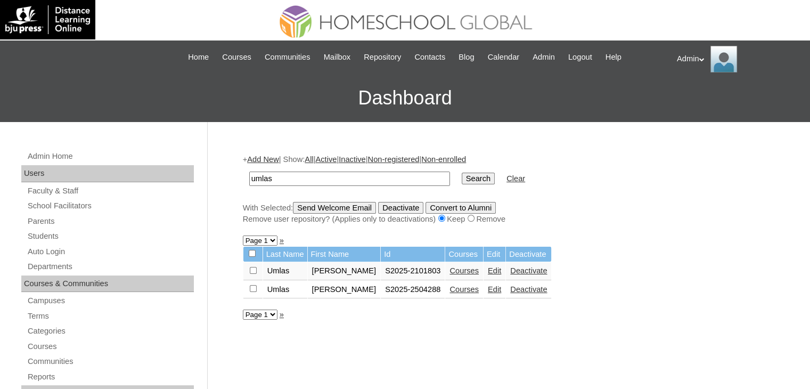
click at [457, 269] on link "Courses" at bounding box center [463, 270] width 29 height 9
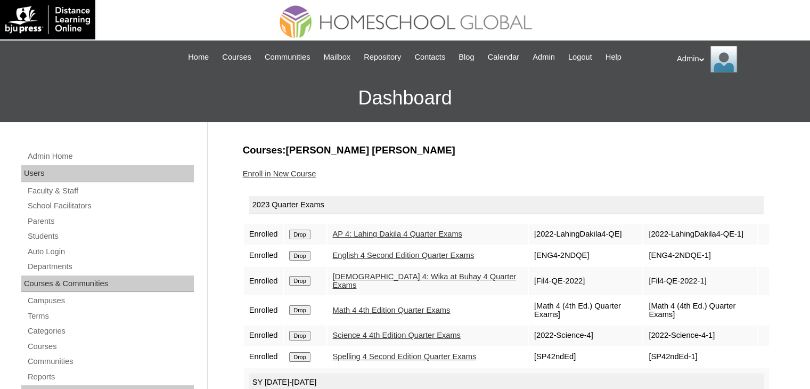
scroll to position [3, 0]
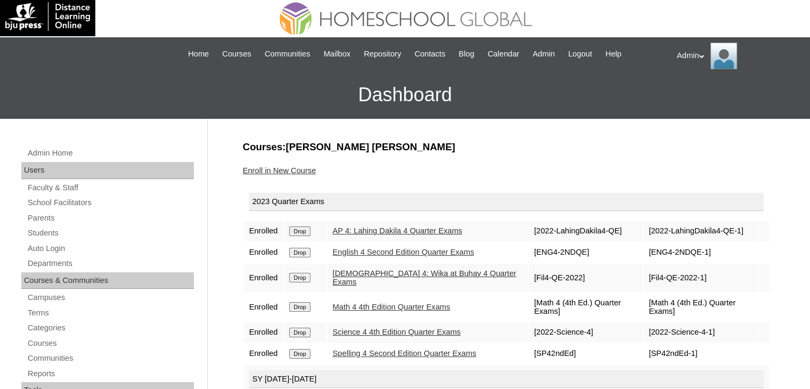
click at [303, 232] on input "Drop" at bounding box center [299, 231] width 21 height 10
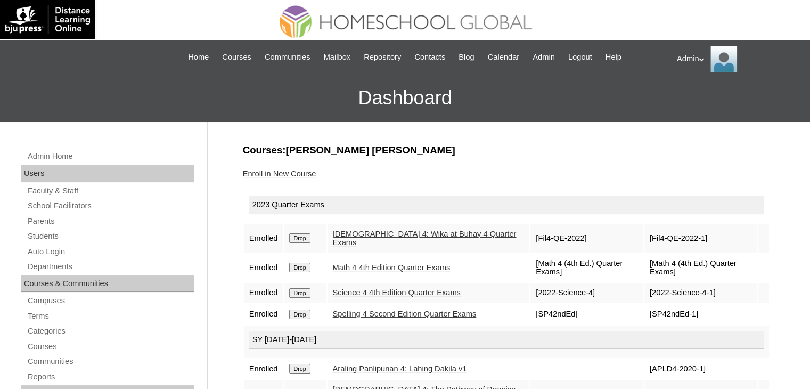
click at [303, 233] on form "Drop" at bounding box center [304, 237] width 31 height 9
click at [303, 237] on input "Drop" at bounding box center [299, 238] width 21 height 10
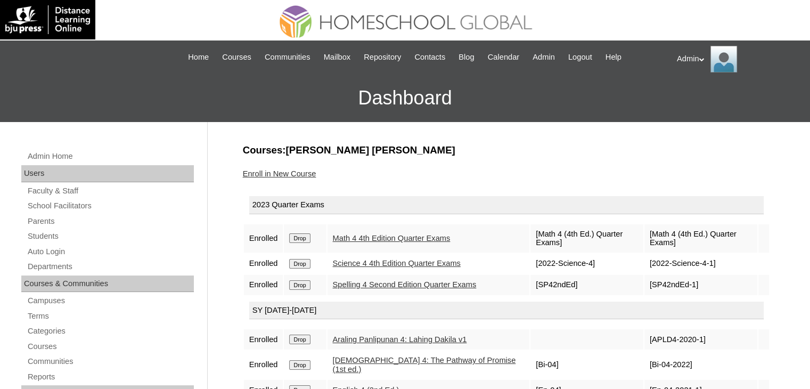
click at [303, 237] on input "Drop" at bounding box center [299, 238] width 21 height 10
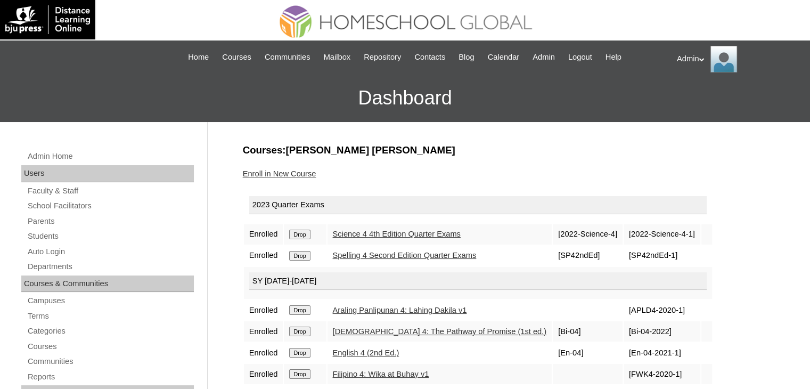
click at [303, 237] on input "Drop" at bounding box center [299, 234] width 21 height 10
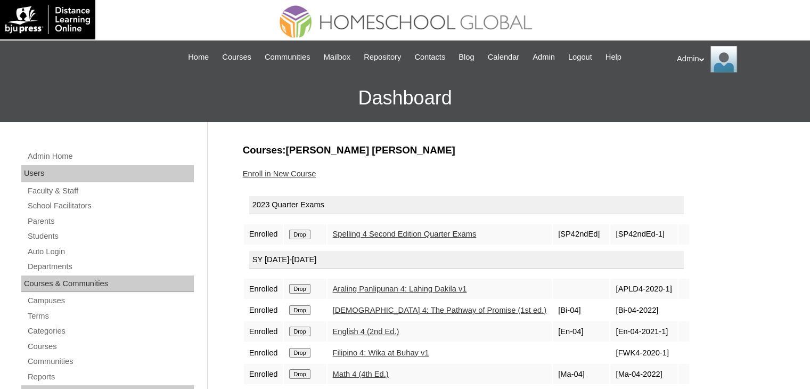
click at [303, 237] on input "Drop" at bounding box center [299, 234] width 21 height 10
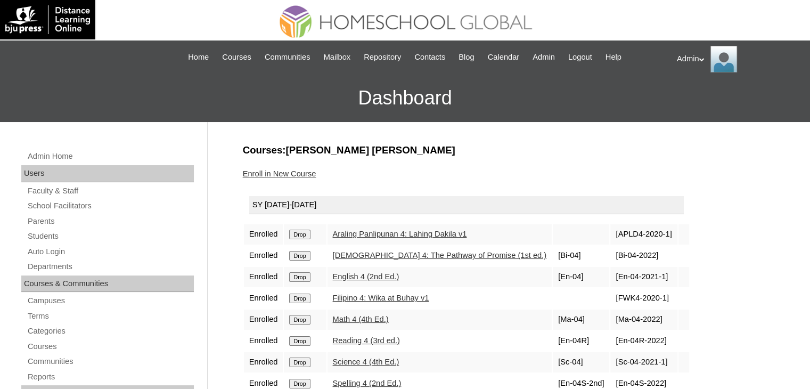
click at [303, 237] on input "Drop" at bounding box center [299, 234] width 21 height 10
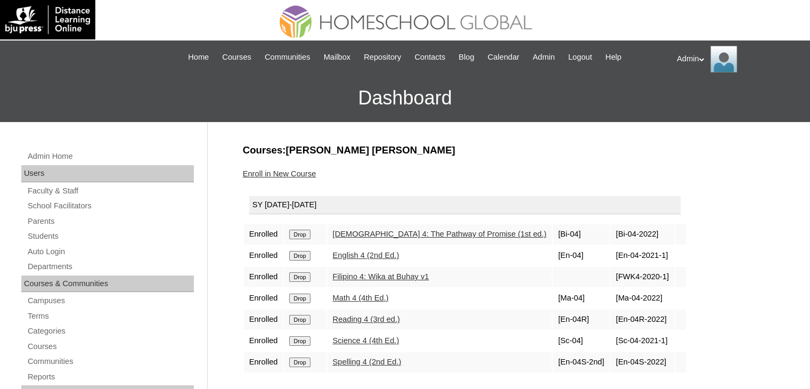
click at [289, 229] on input "Drop" at bounding box center [299, 234] width 21 height 10
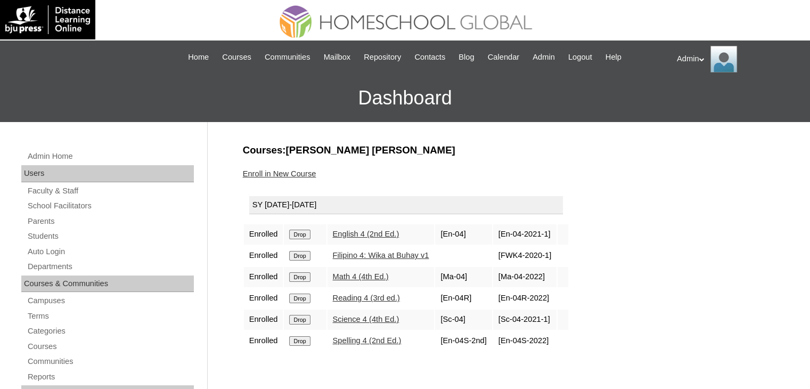
click at [303, 237] on input "Drop" at bounding box center [299, 234] width 21 height 10
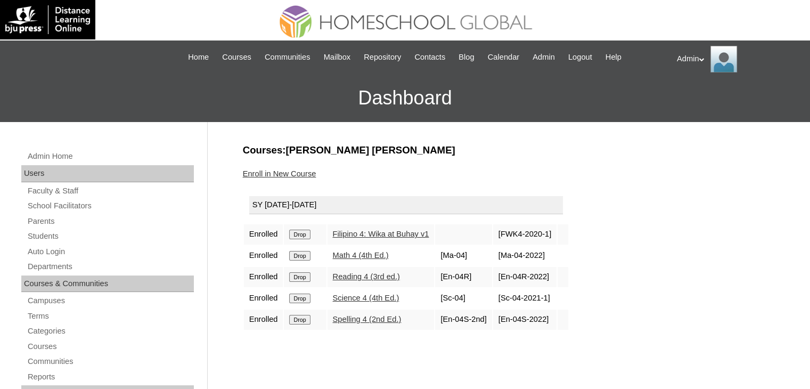
click at [303, 237] on input "Drop" at bounding box center [299, 234] width 21 height 10
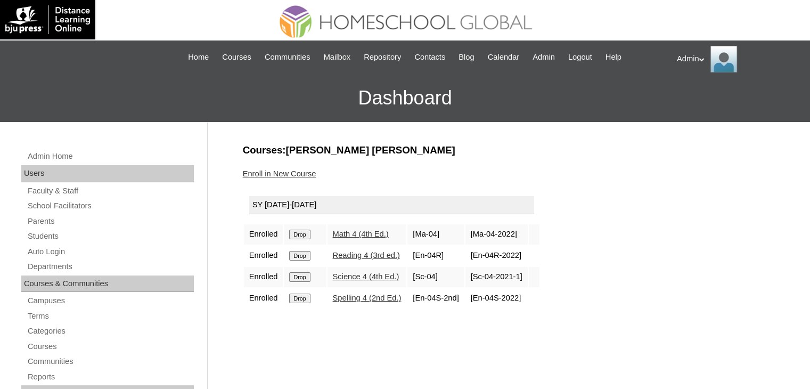
click at [303, 237] on input "Drop" at bounding box center [299, 234] width 21 height 10
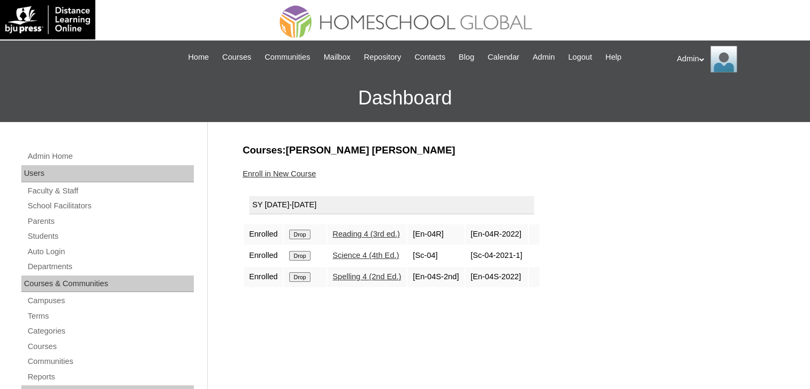
click at [303, 237] on input "Drop" at bounding box center [299, 234] width 21 height 10
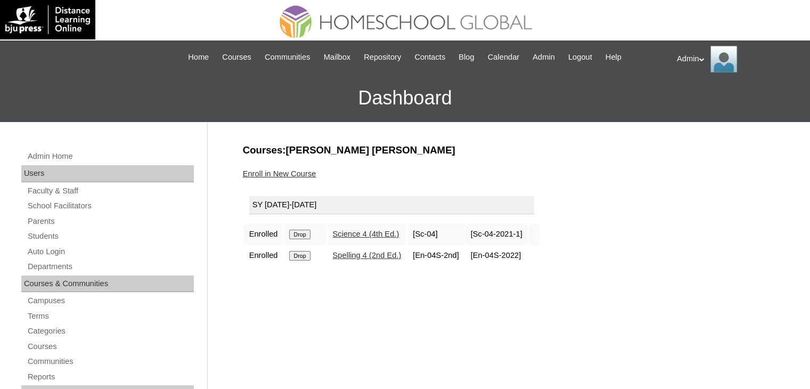
click at [303, 237] on input "Drop" at bounding box center [299, 234] width 21 height 10
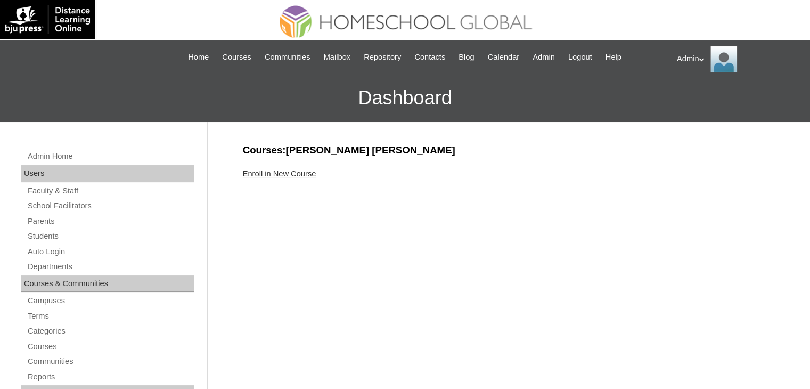
click at [292, 178] on div "Enroll in New Course" at bounding box center [506, 173] width 527 height 11
click at [292, 171] on link "Enroll in New Course" at bounding box center [279, 173] width 73 height 9
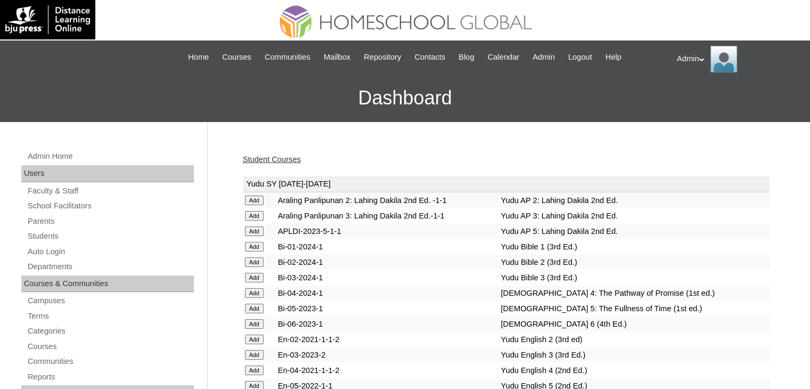
scroll to position [2691, 0]
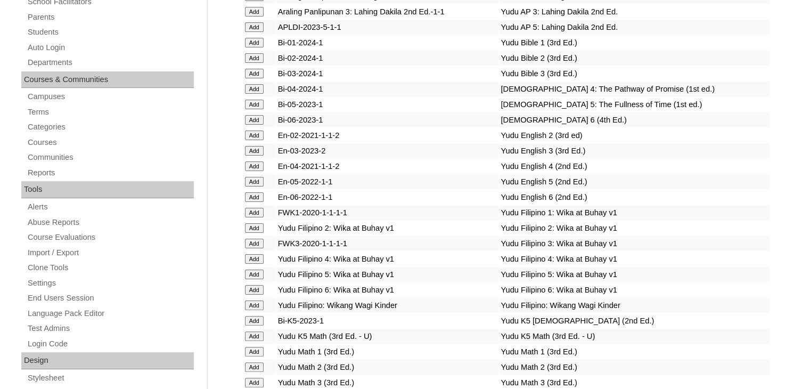
scroll to position [1056, 0]
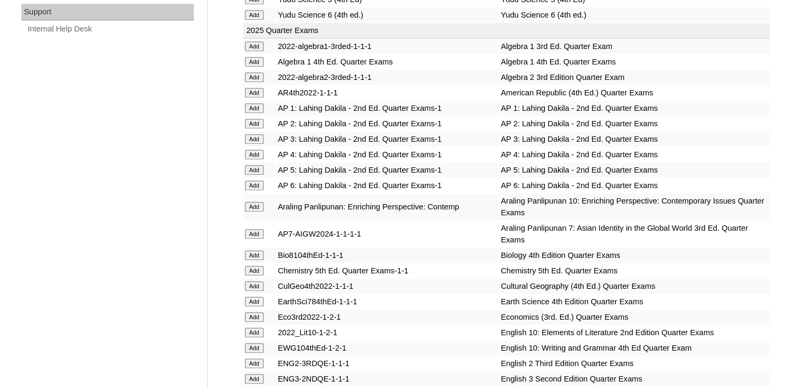
scroll to position [3886, 0]
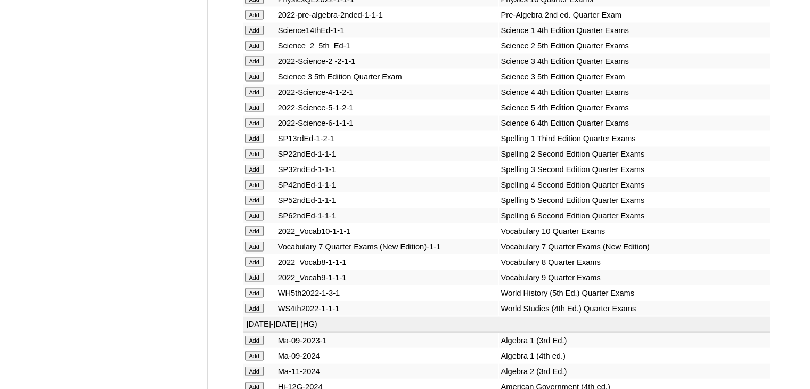
scroll to position [4377, 0]
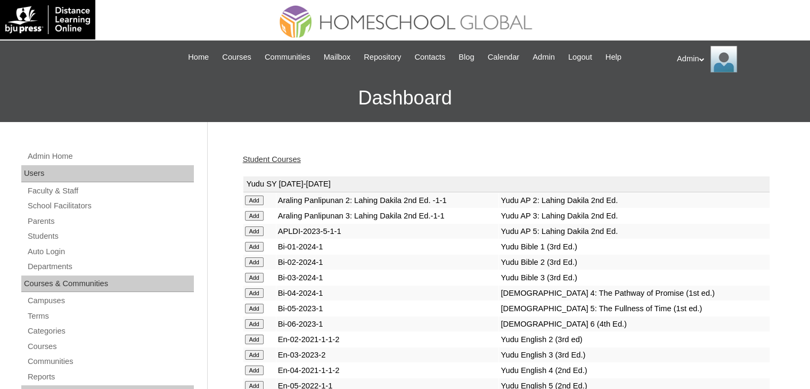
scroll to position [2123, 0]
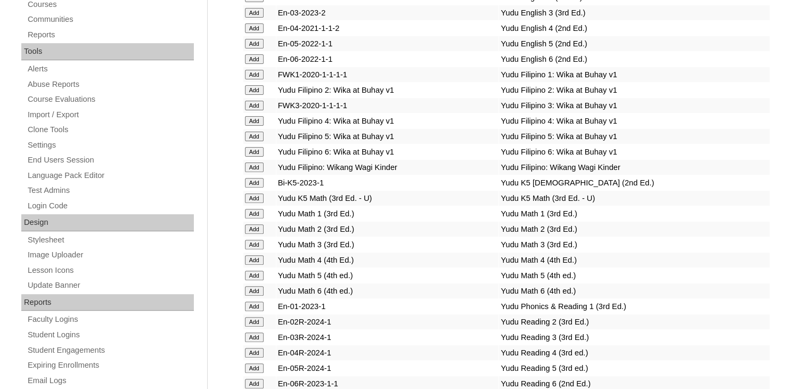
scroll to position [1696, 0]
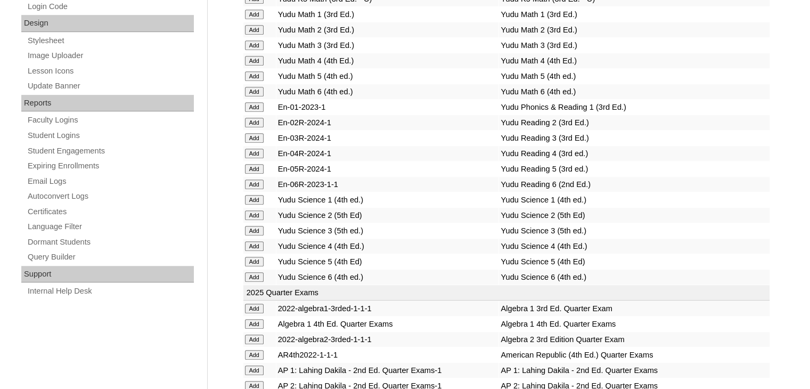
scroll to position [1893, 0]
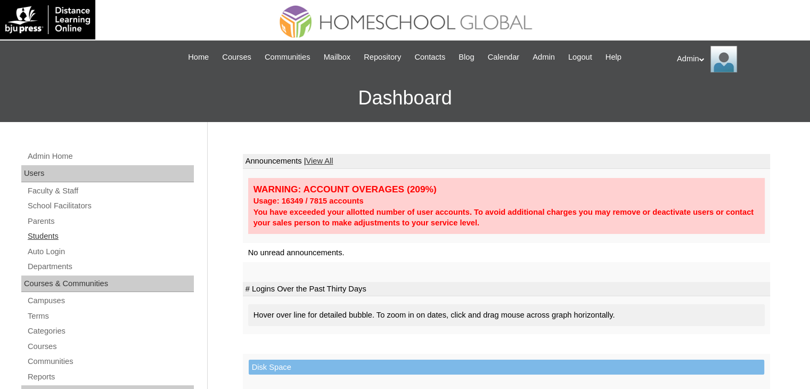
click at [57, 238] on link "Students" at bounding box center [110, 235] width 167 height 13
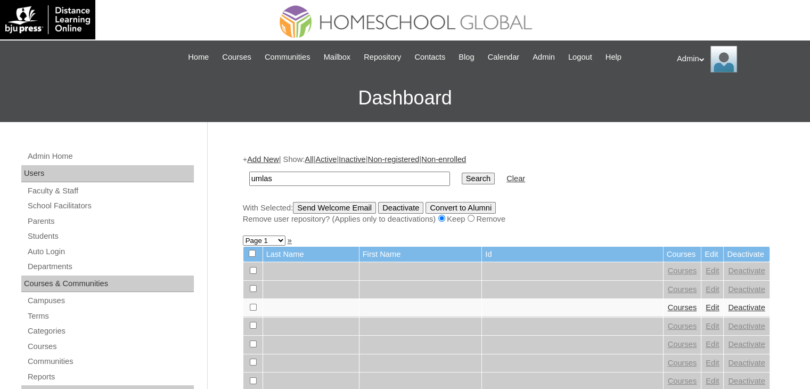
type input "umlas"
click at [462, 177] on input "Search" at bounding box center [478, 178] width 33 height 12
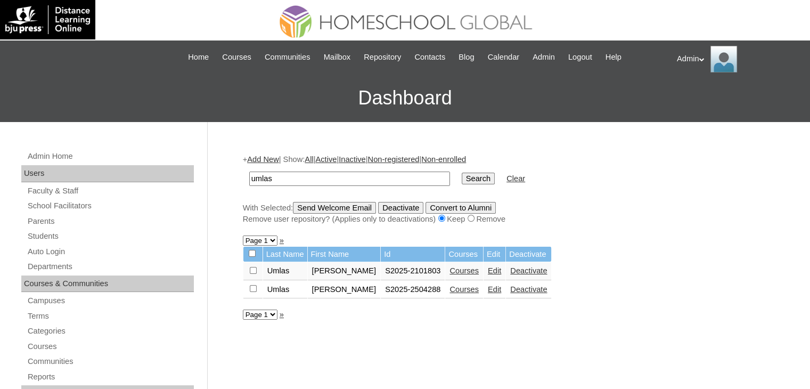
click at [466, 266] on link "Courses" at bounding box center [463, 270] width 29 height 9
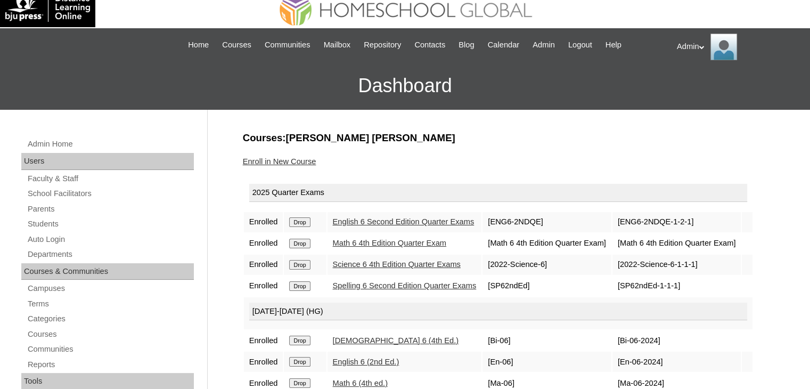
scroll to position [11, 0]
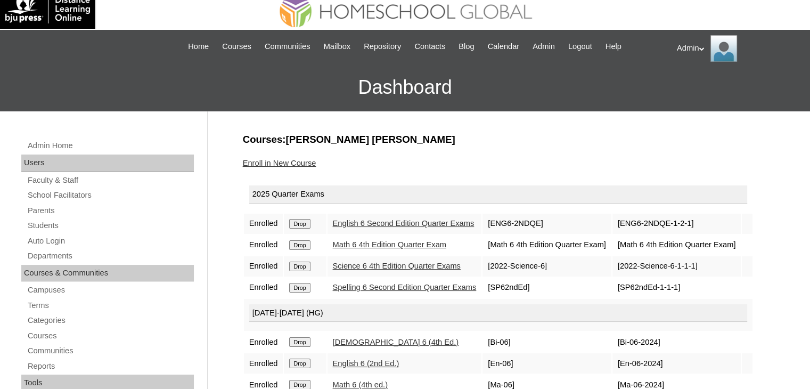
click at [289, 159] on link "Enroll in New Course" at bounding box center [279, 163] width 73 height 9
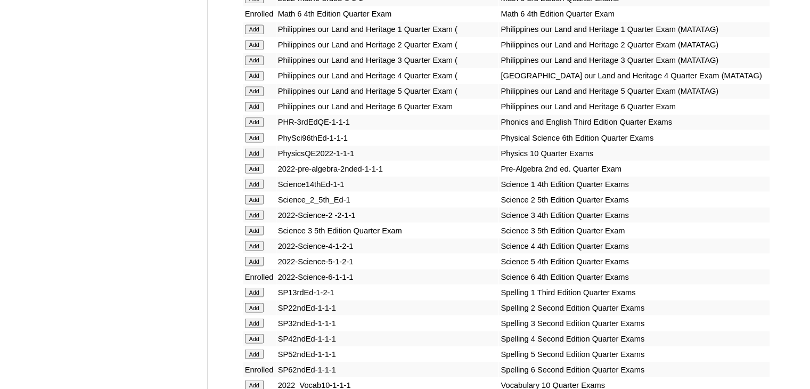
scroll to position [4239, 0]
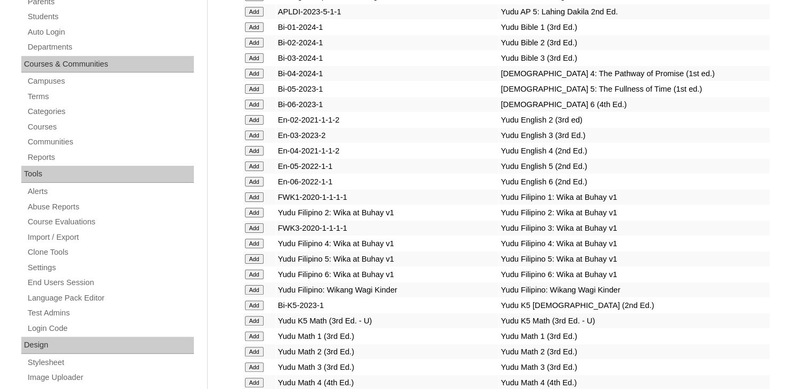
scroll to position [1313, 0]
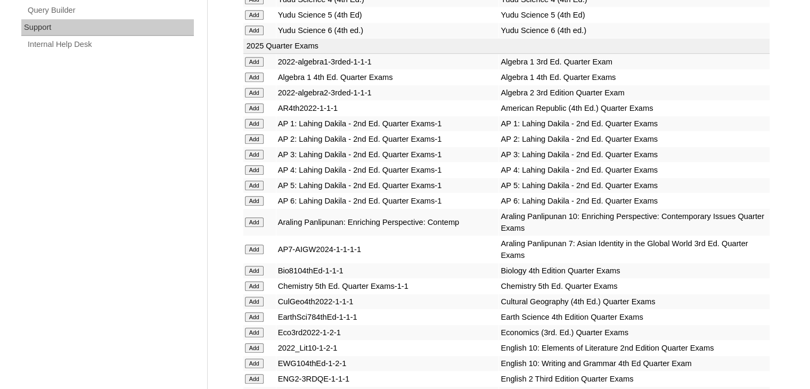
scroll to position [4883, 0]
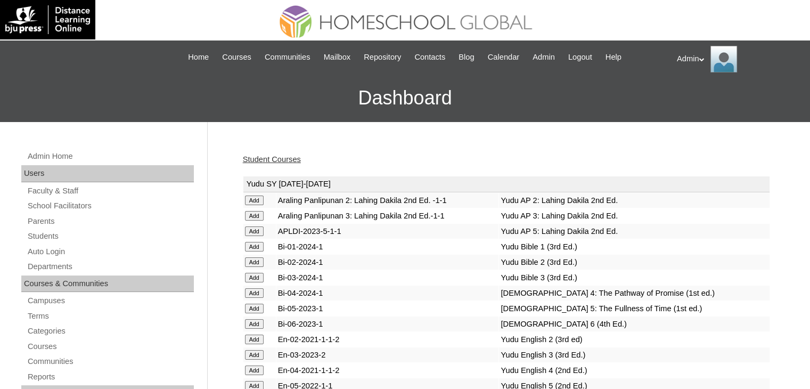
scroll to position [2430, 0]
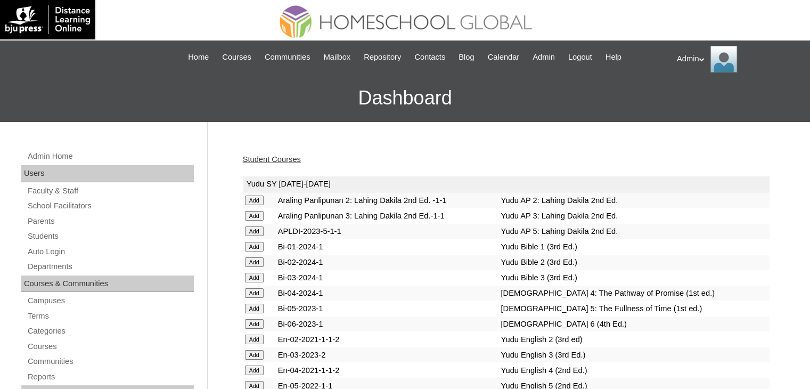
click at [267, 159] on link "Student Courses" at bounding box center [272, 159] width 58 height 9
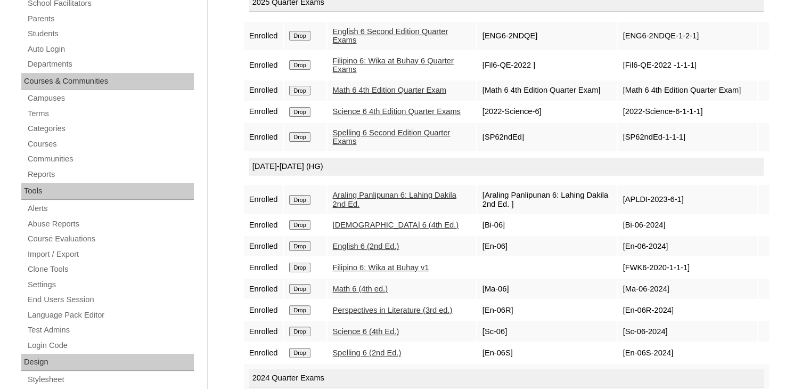
scroll to position [330, 0]
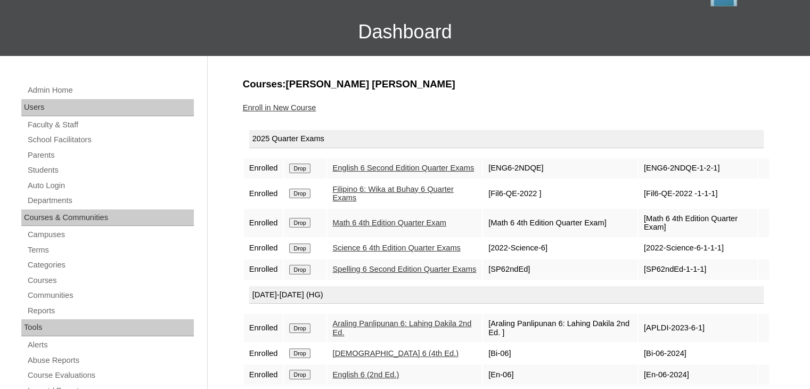
scroll to position [65, 0]
click at [295, 109] on link "Enroll in New Course" at bounding box center [279, 108] width 73 height 9
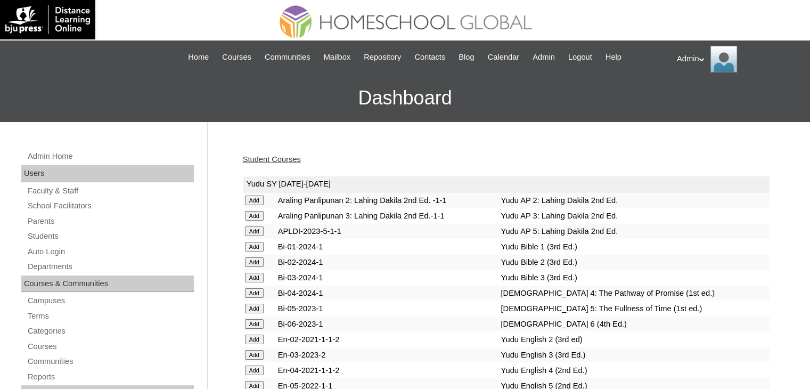
scroll to position [787, 0]
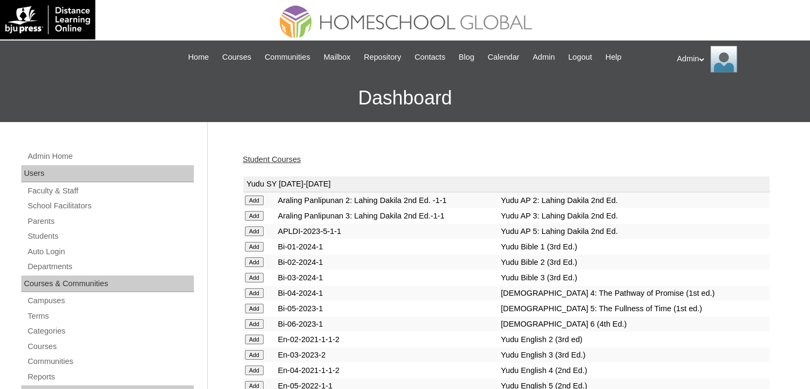
click at [277, 156] on link "Student Courses" at bounding box center [272, 159] width 58 height 9
